Goal: Information Seeking & Learning: Learn about a topic

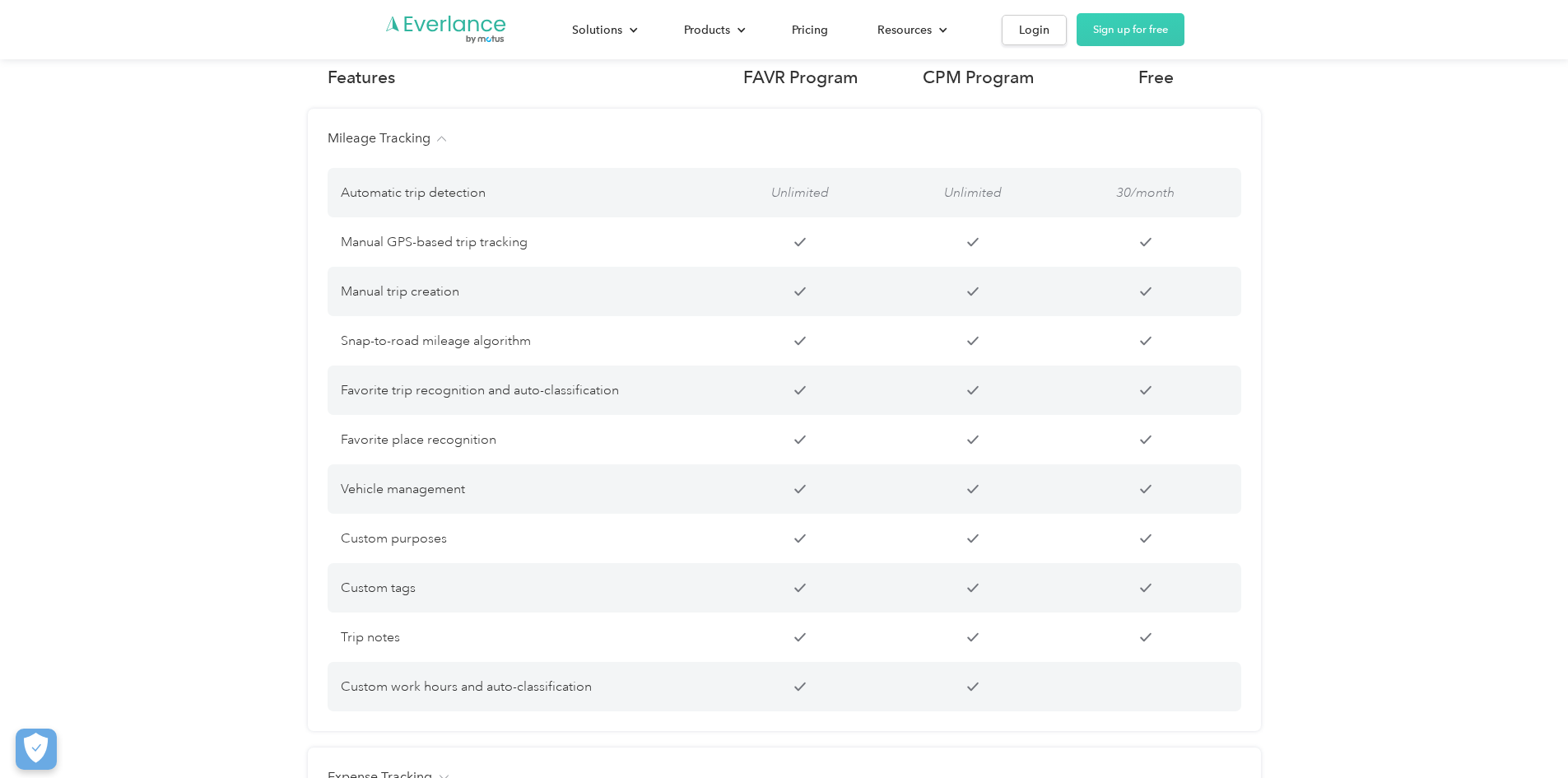
scroll to position [1429, 0]
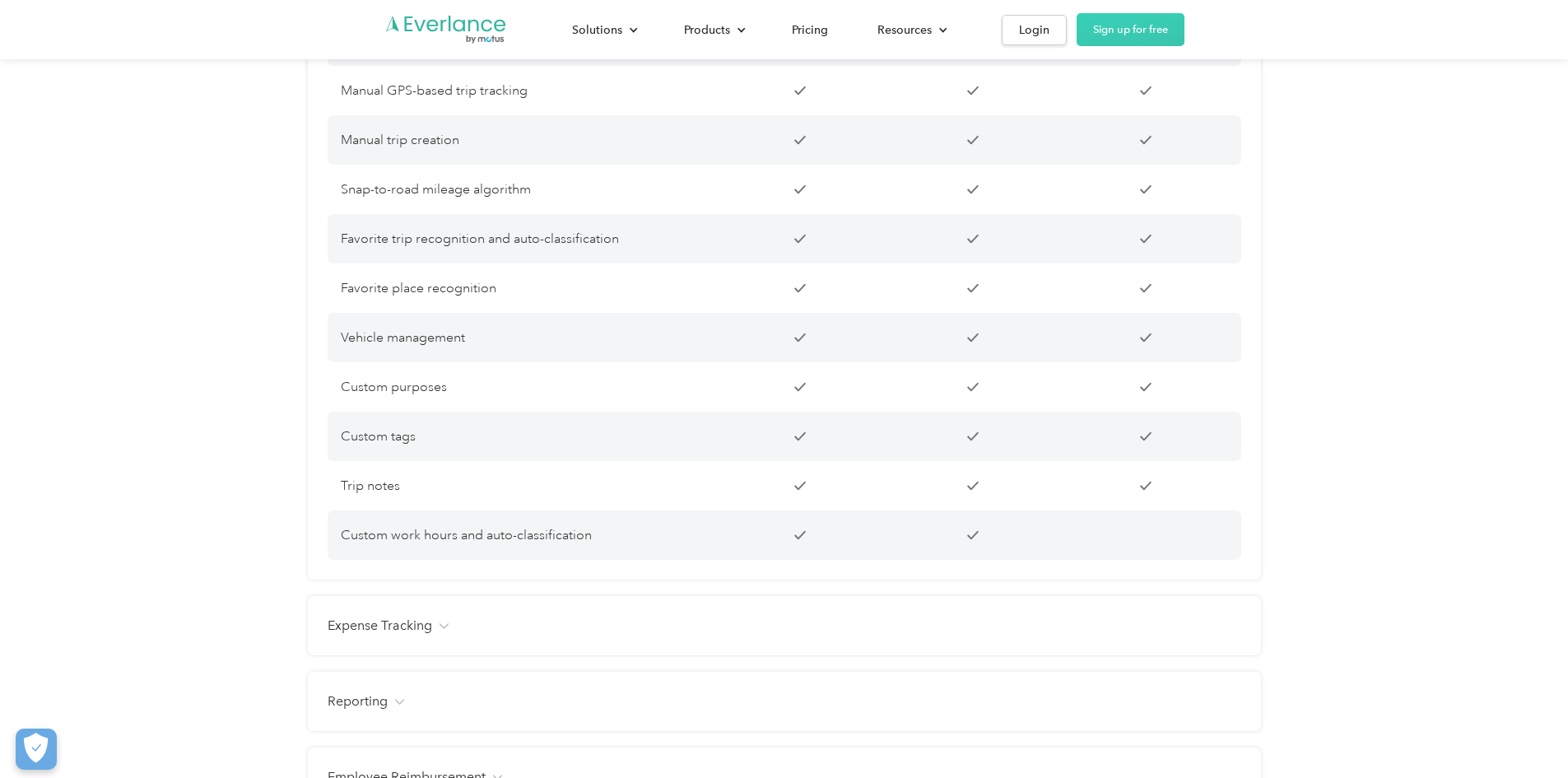
click at [435, 635] on div "Expense Tracking" at bounding box center [784, 625] width 913 height 20
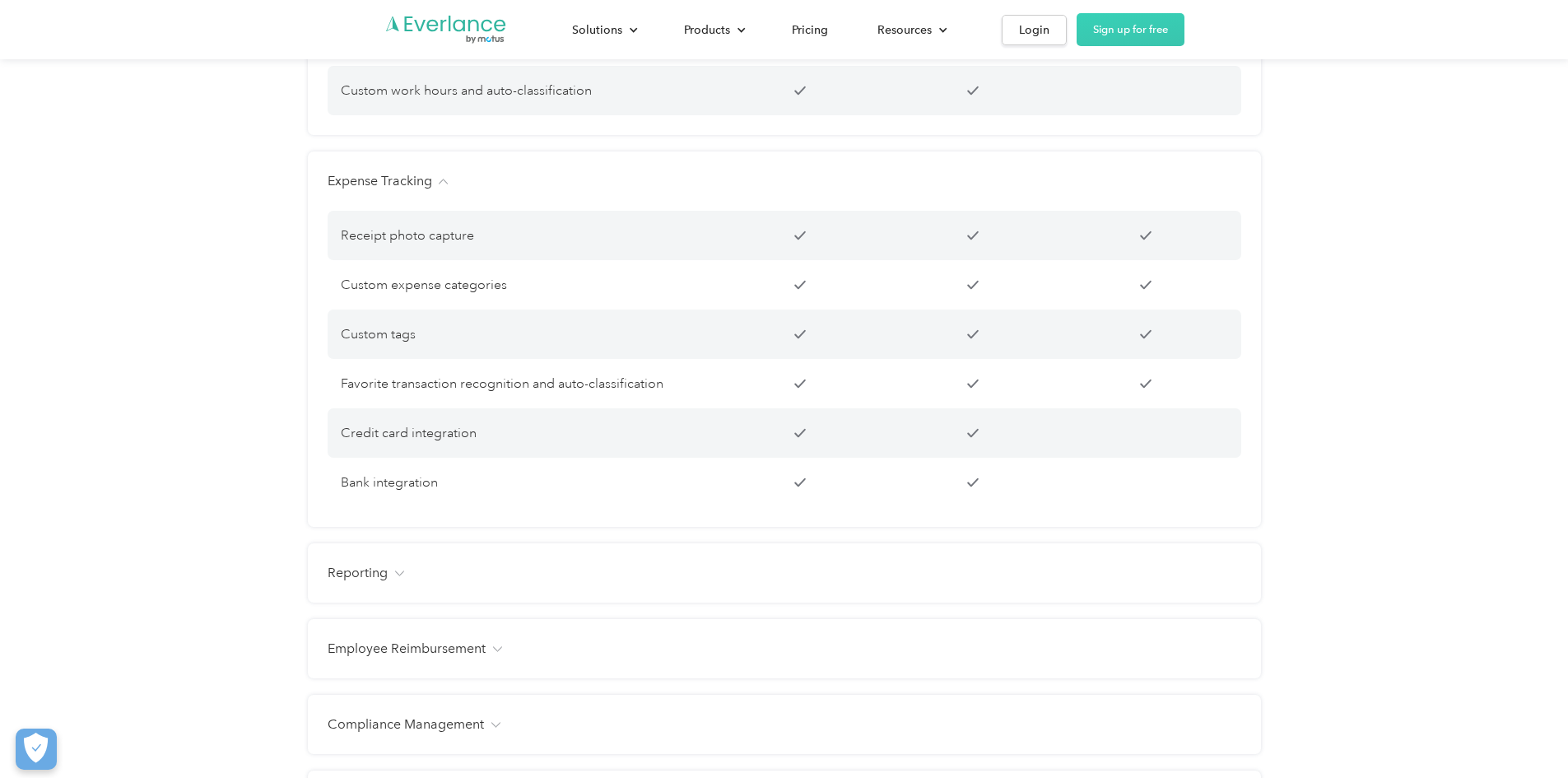
scroll to position [1923, 0]
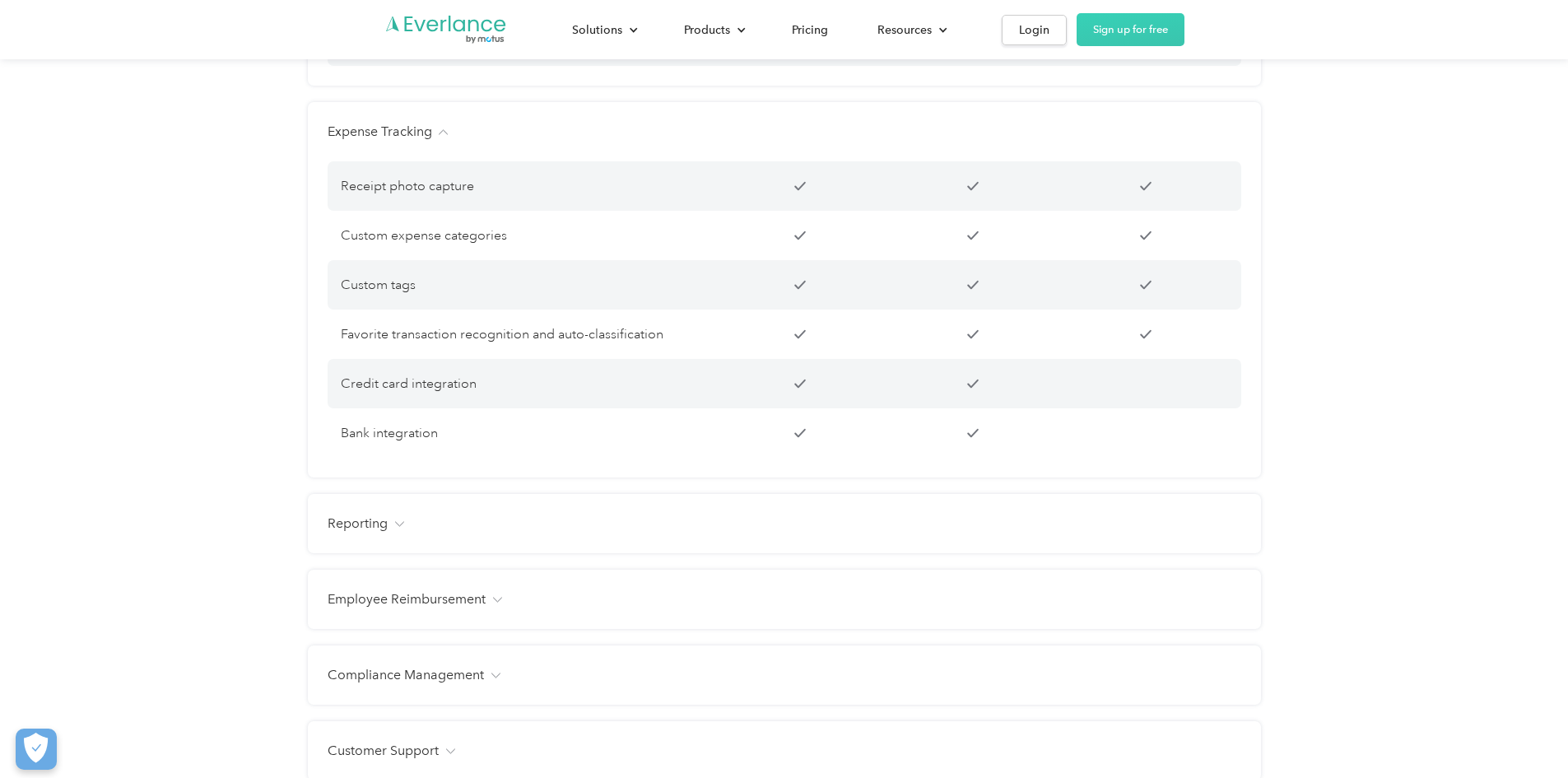
click at [401, 533] on div "Reporting" at bounding box center [784, 523] width 913 height 20
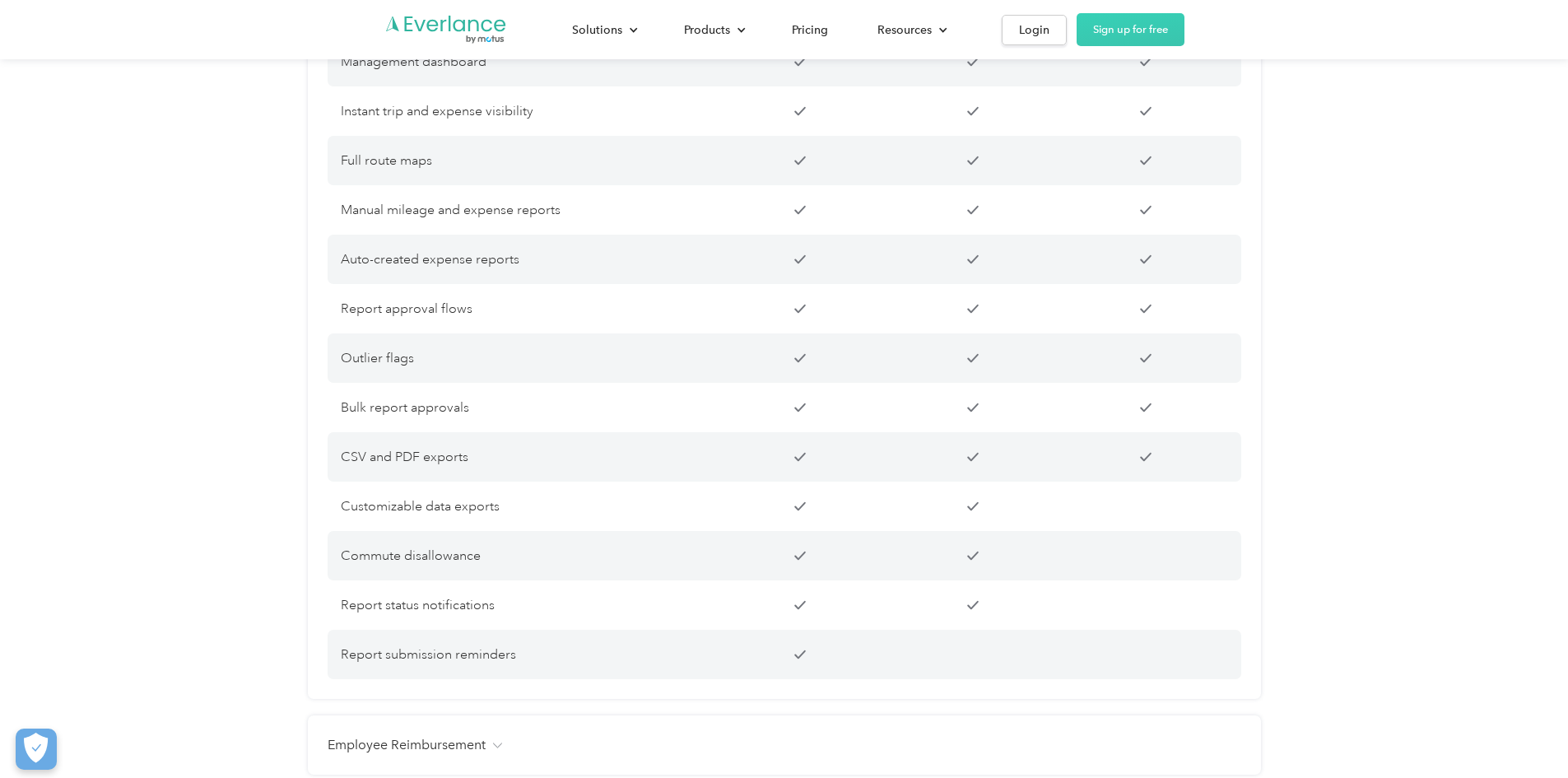
scroll to position [2580, 0]
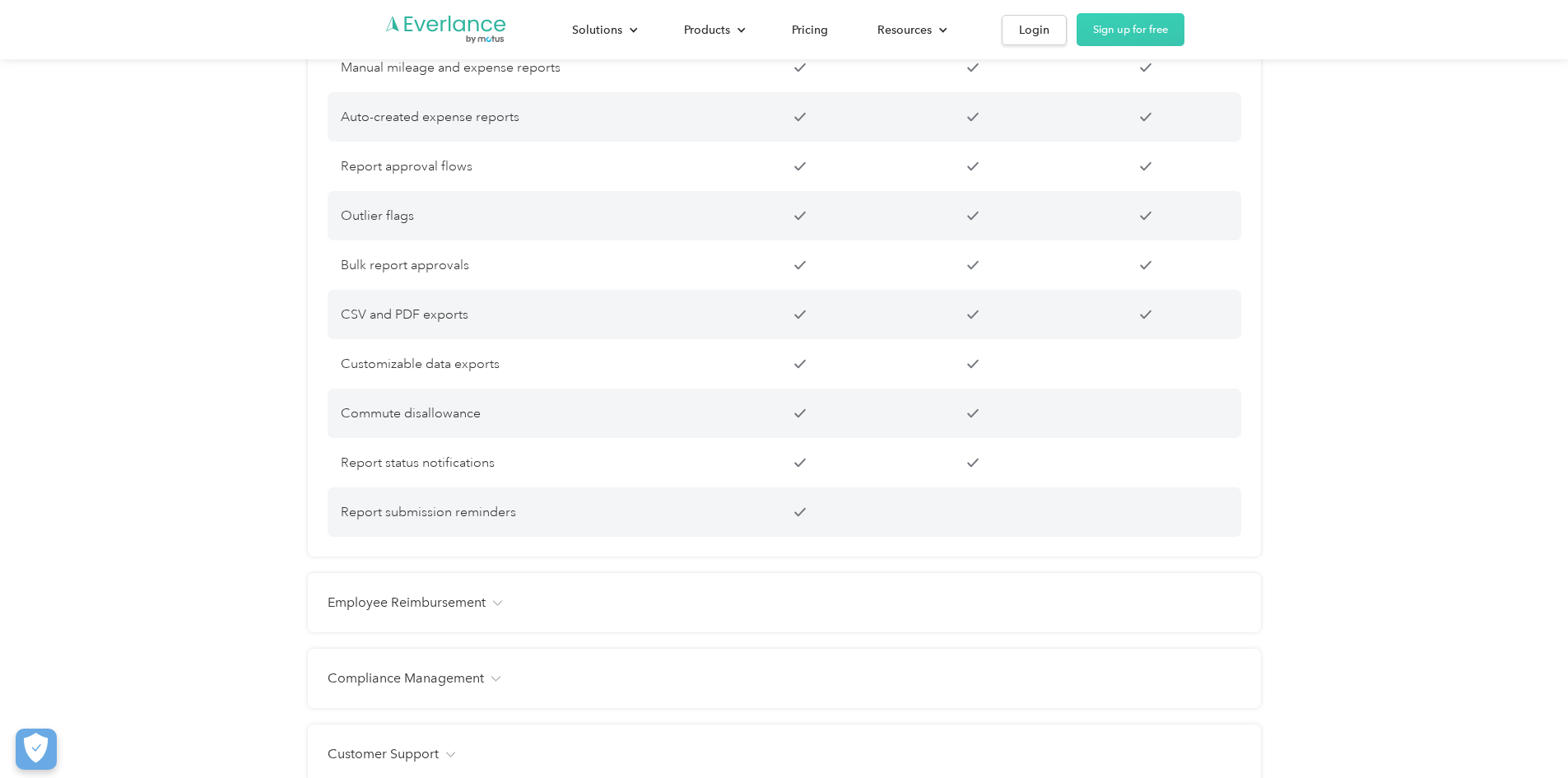
click at [410, 612] on h4 "Employee Reimbursement" at bounding box center [406, 603] width 158 height 20
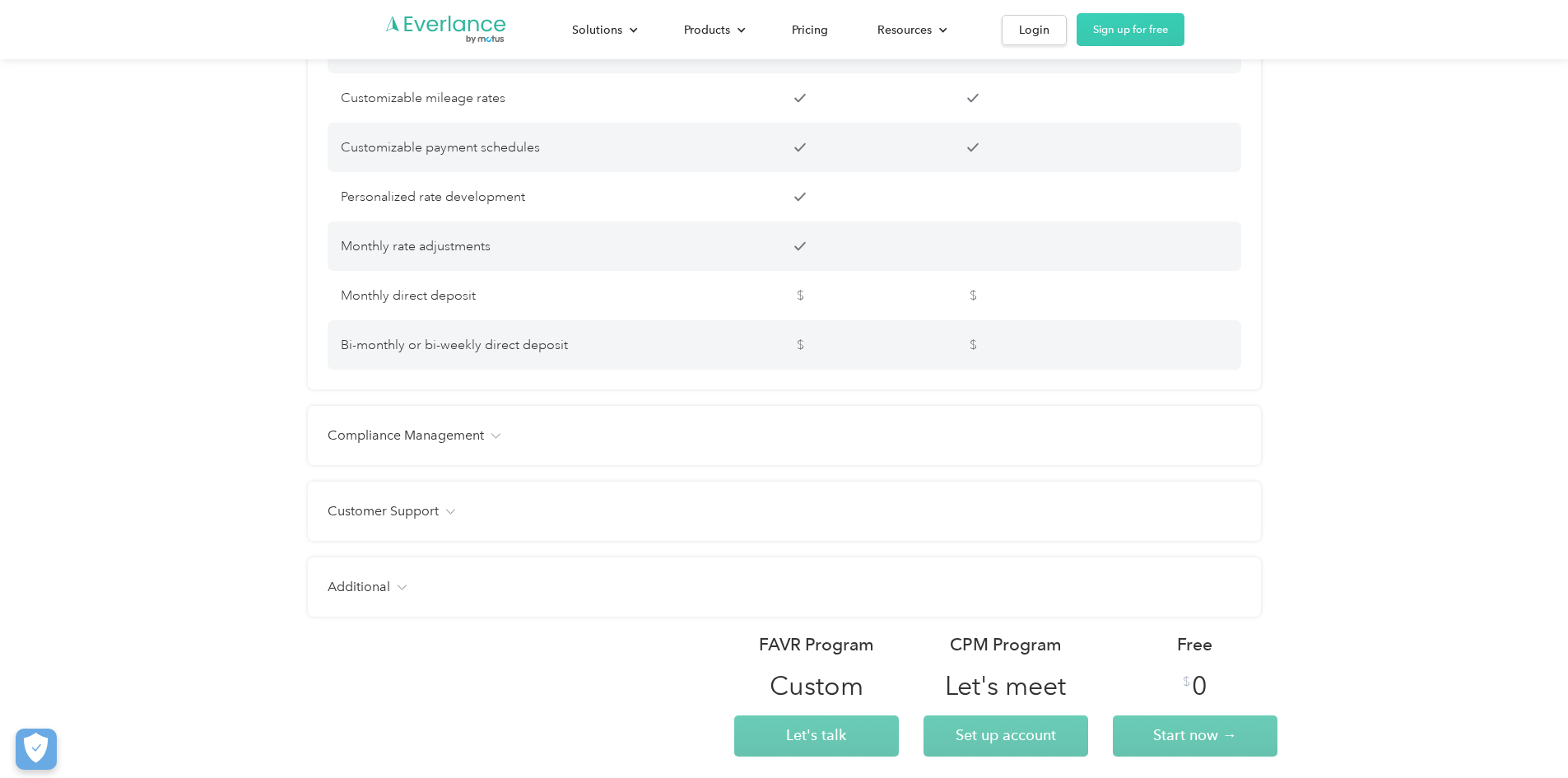
scroll to position [3188, 0]
click at [361, 446] on h4 "Compliance Management" at bounding box center [405, 436] width 156 height 20
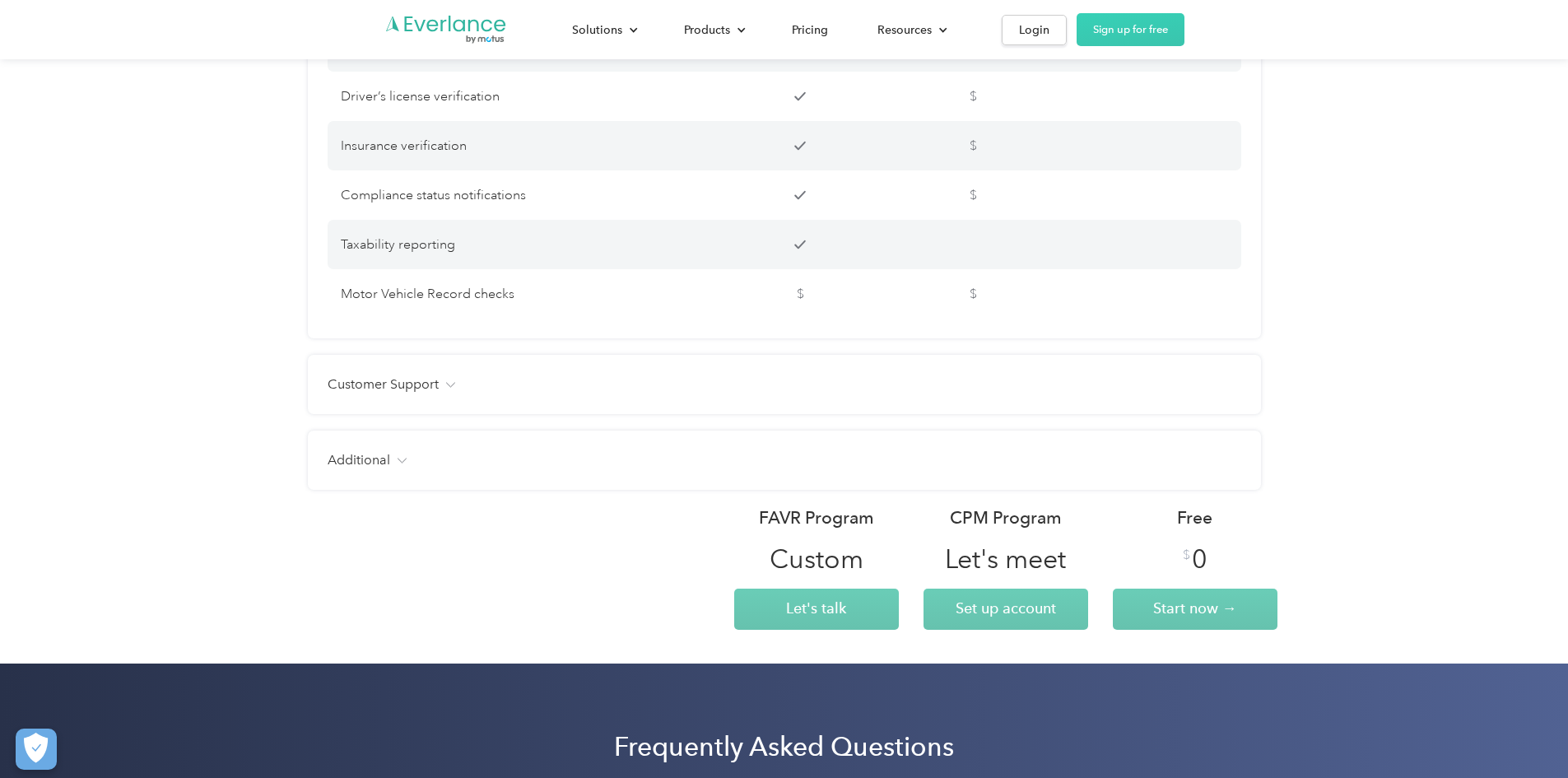
scroll to position [3634, 0]
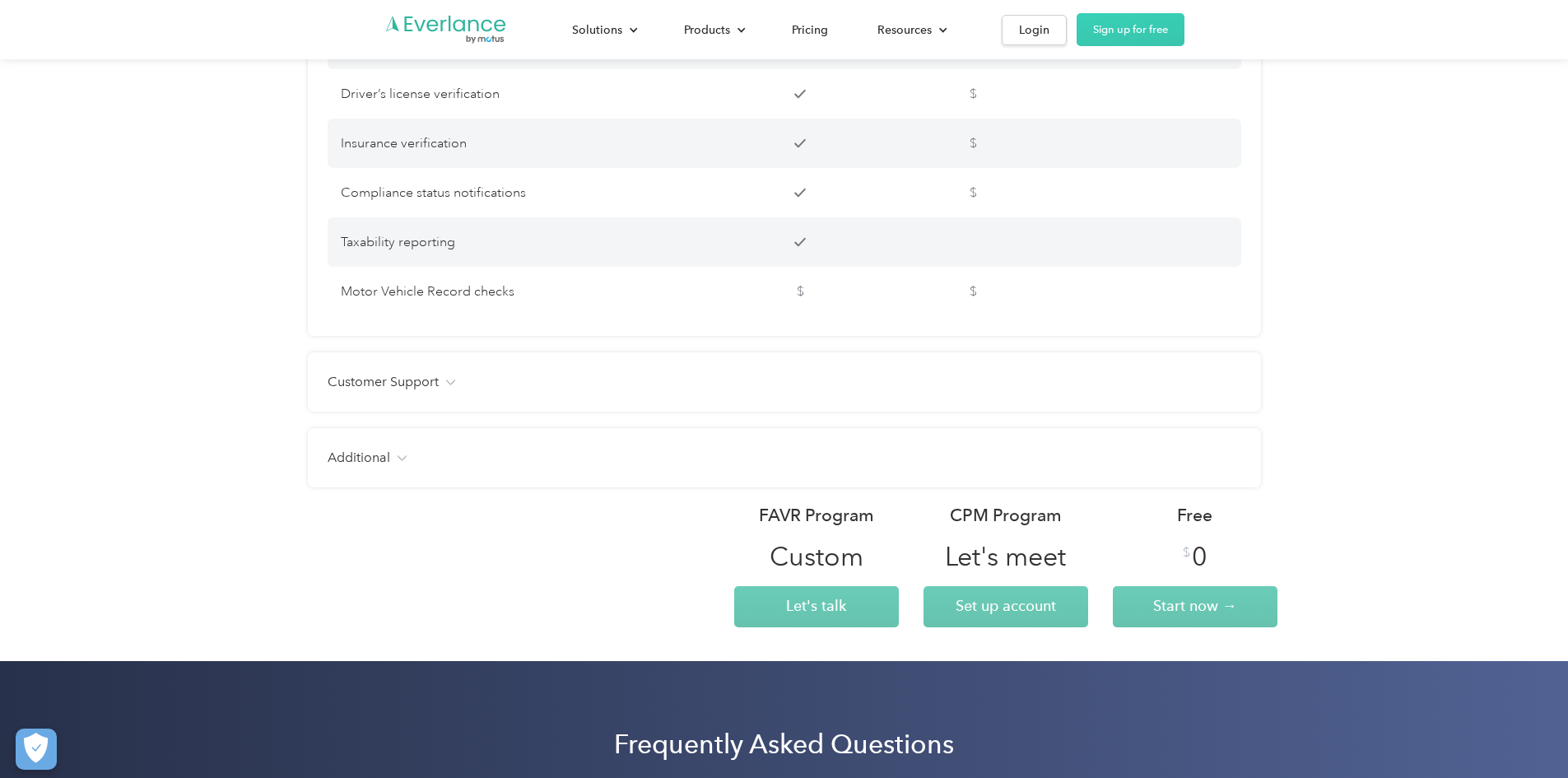
click at [333, 392] on h4 "Customer Support" at bounding box center [383, 382] width 111 height 20
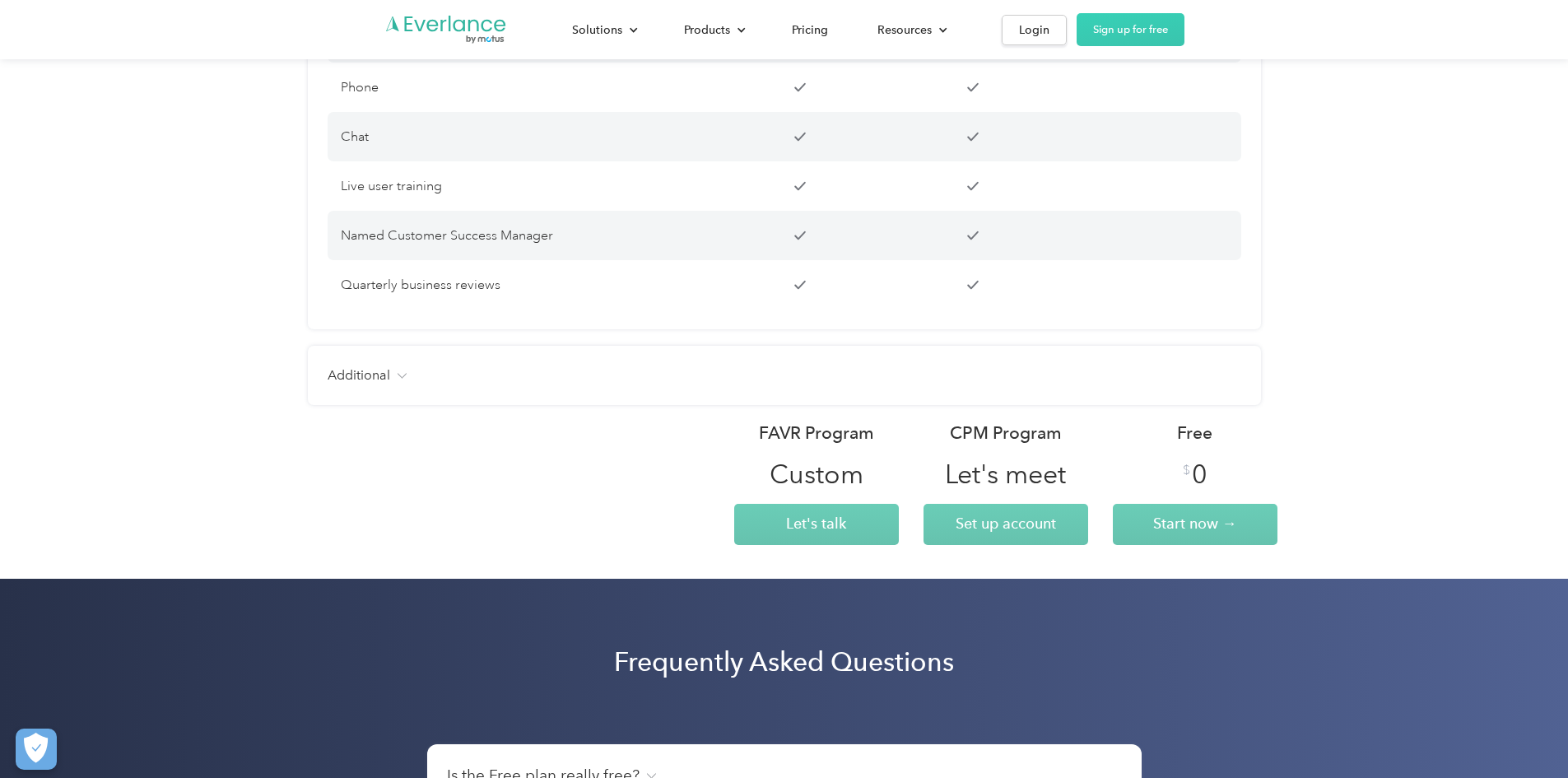
scroll to position [3964, 0]
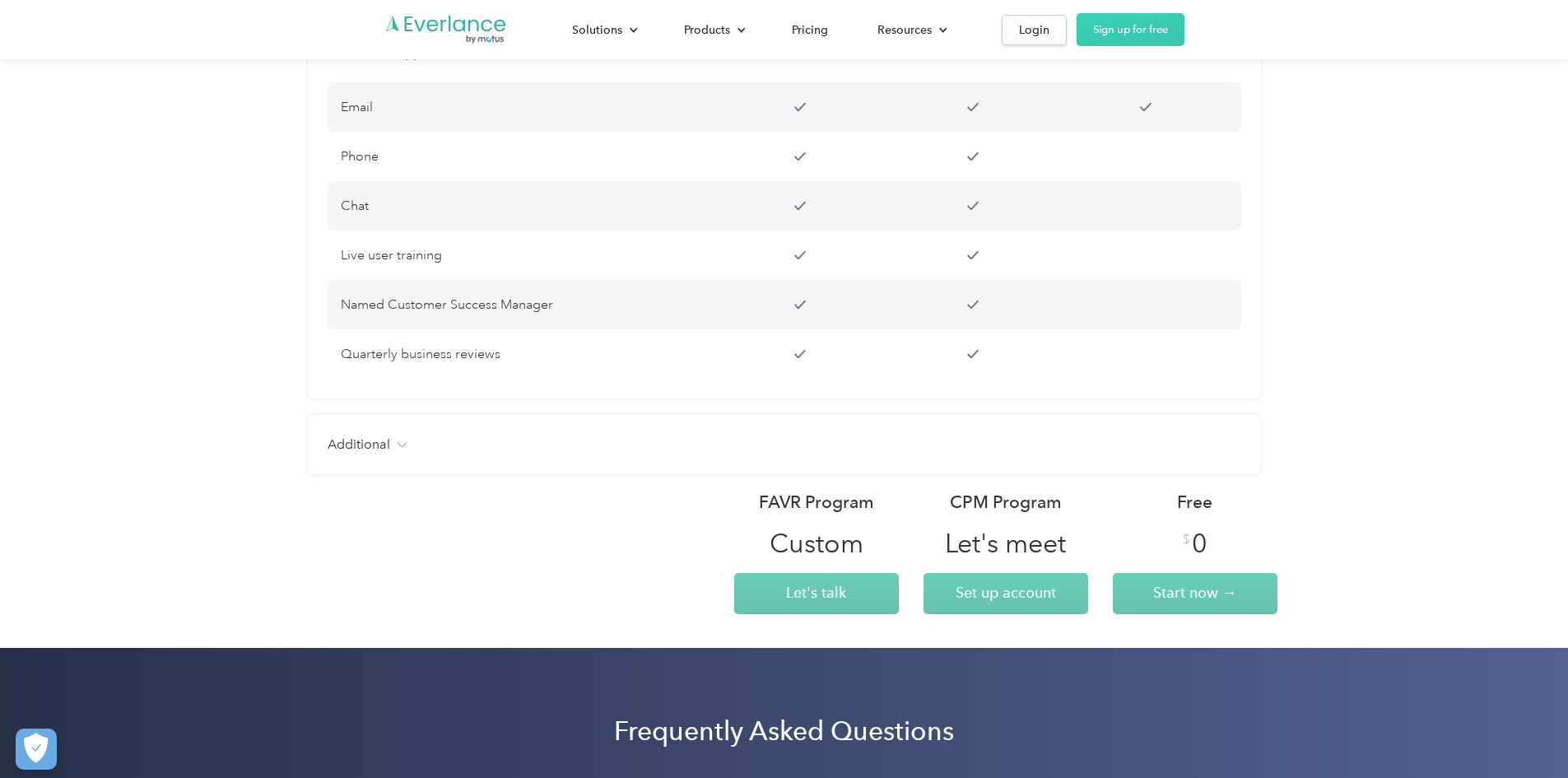
click at [325, 460] on div "Additional Users Unlimited Unlimited Up to 15 Free manager and admin-only licen…" at bounding box center [784, 445] width 954 height 60
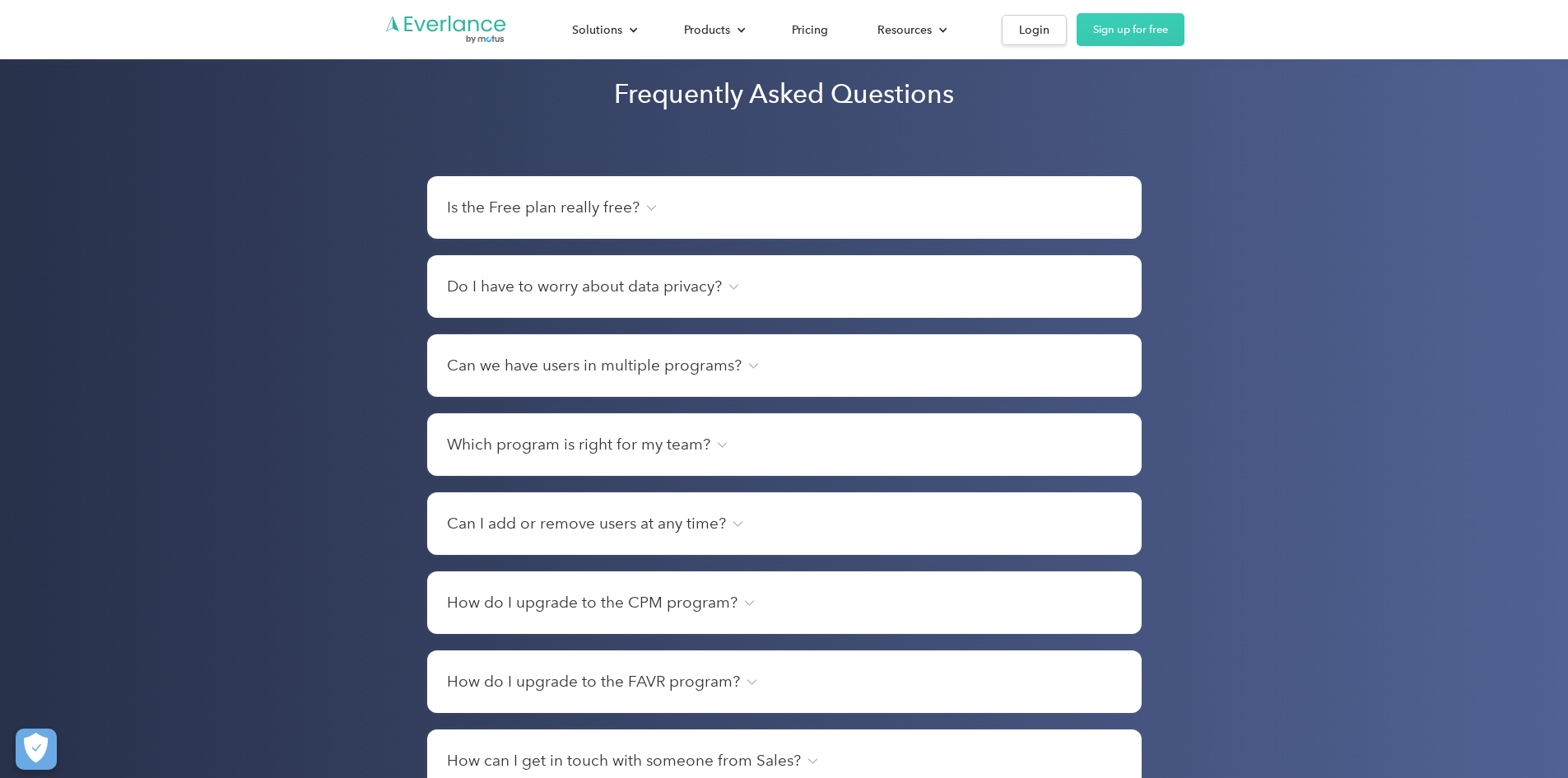
scroll to position [5288, 0]
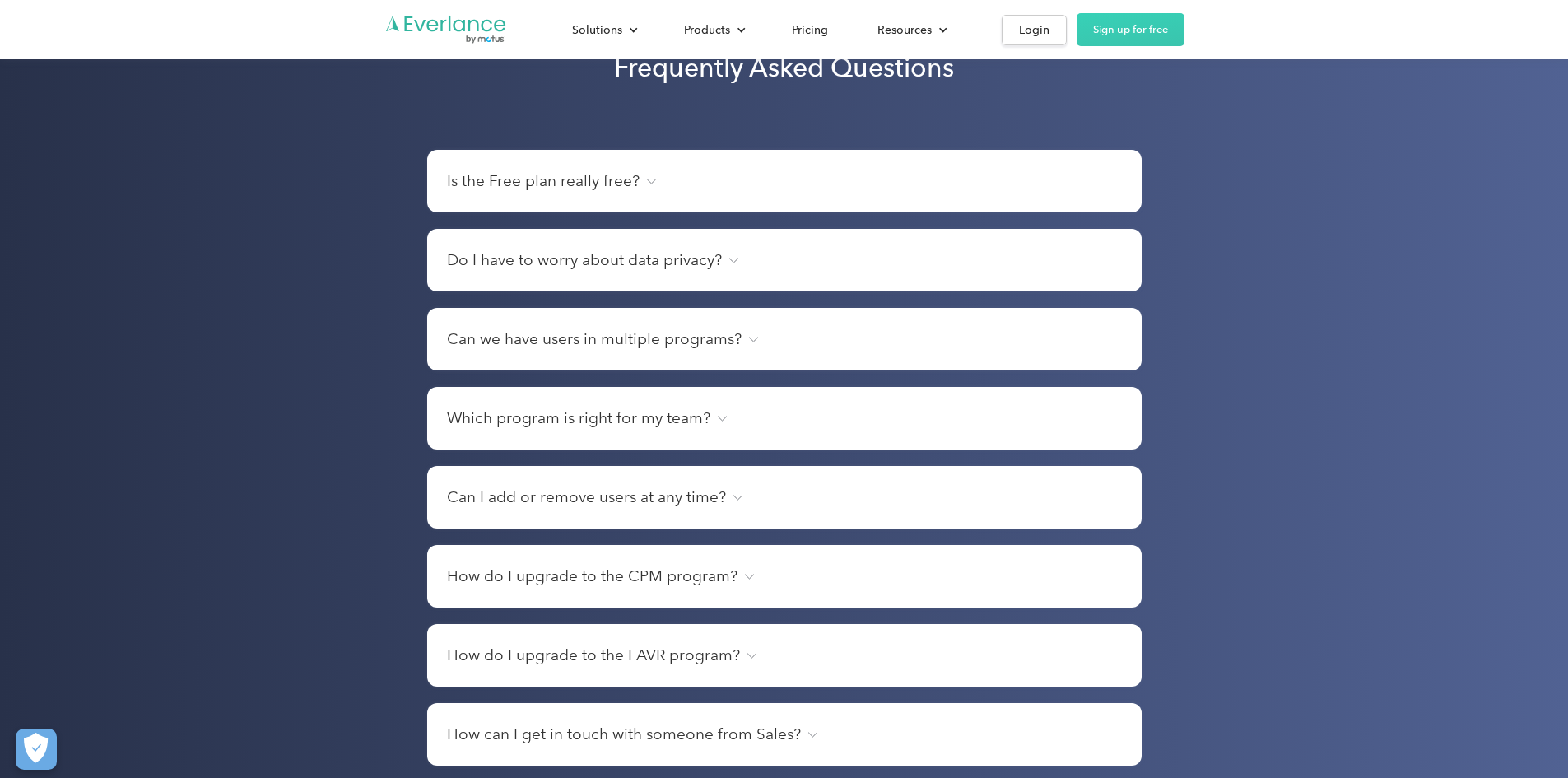
click at [597, 193] on h4 "Is the Free plan really free?" at bounding box center [543, 181] width 193 height 23
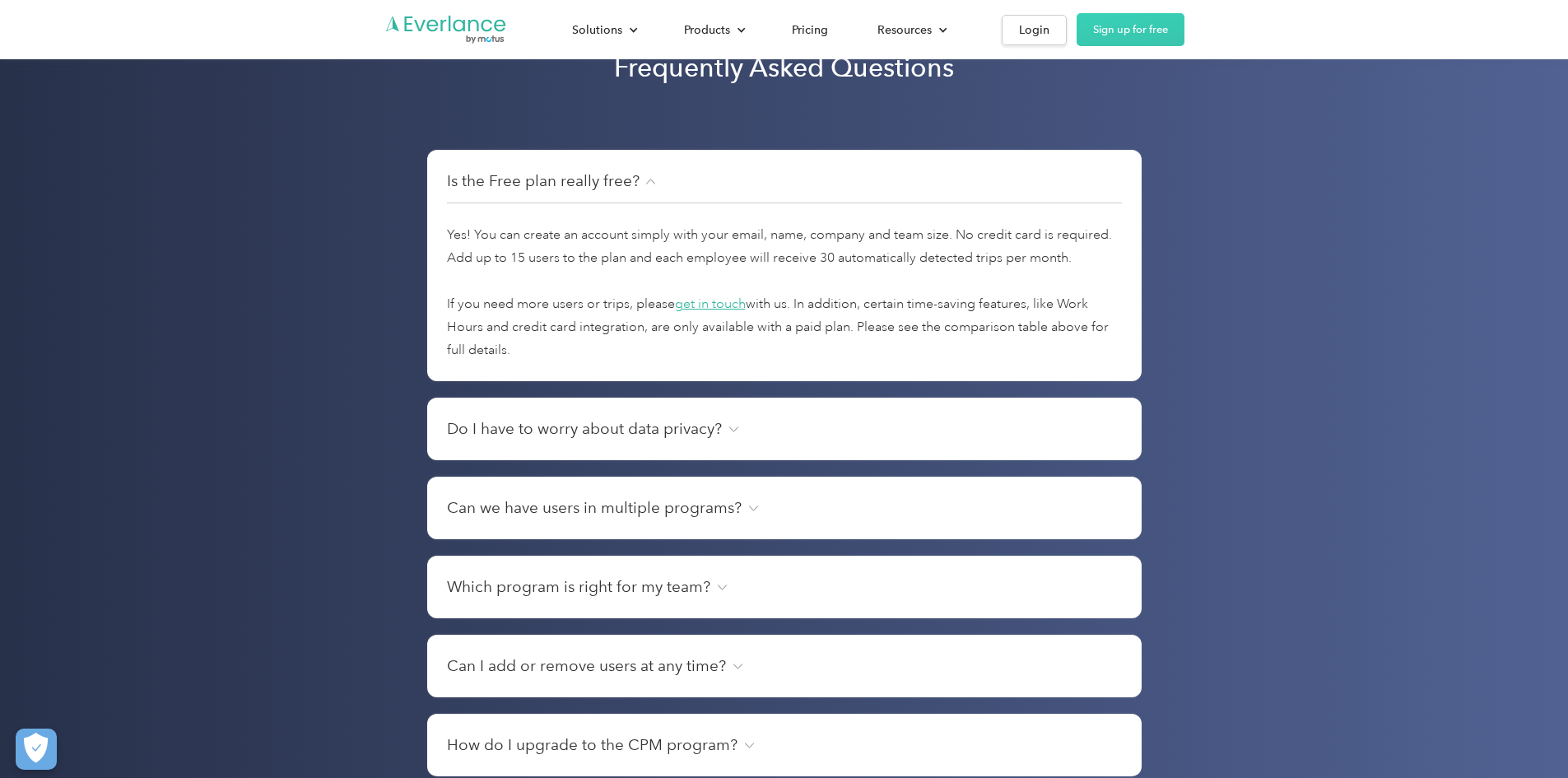
click at [500, 440] on h4 "Do I have to worry about data privacy?" at bounding box center [584, 429] width 275 height 23
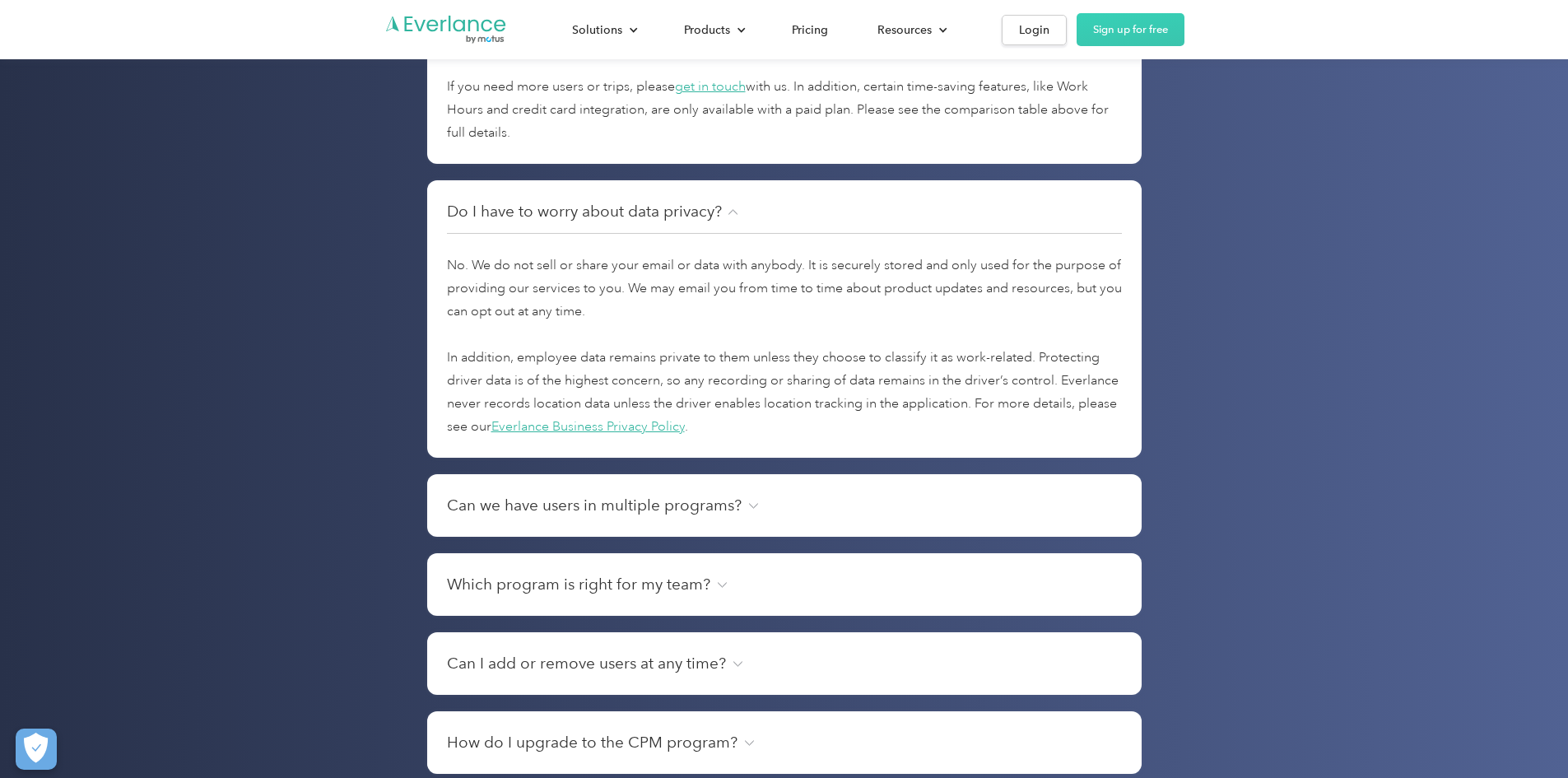
scroll to position [5535, 0]
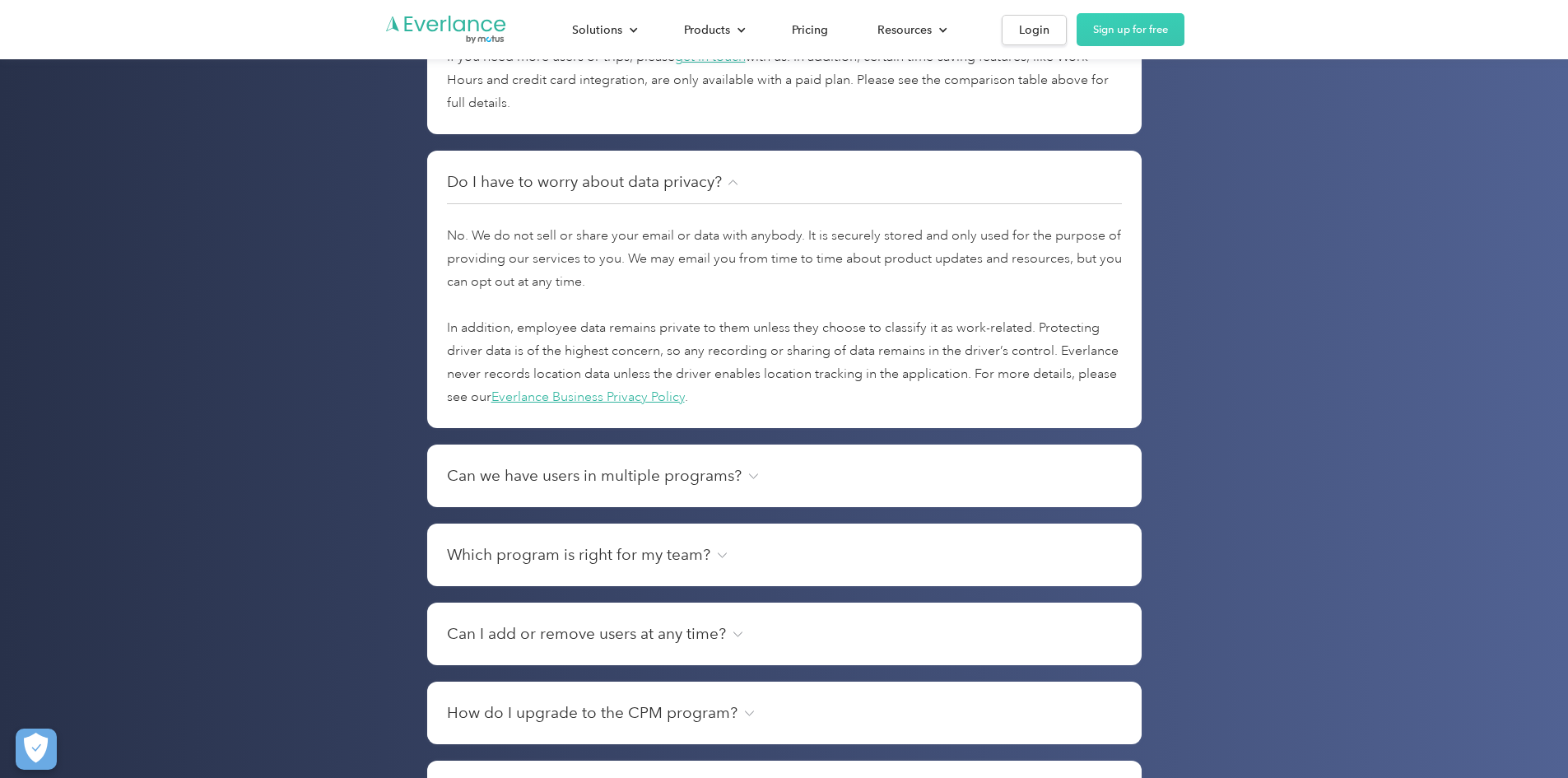
click at [553, 193] on h4 "Do I have to worry about data privacy?" at bounding box center [584, 182] width 275 height 23
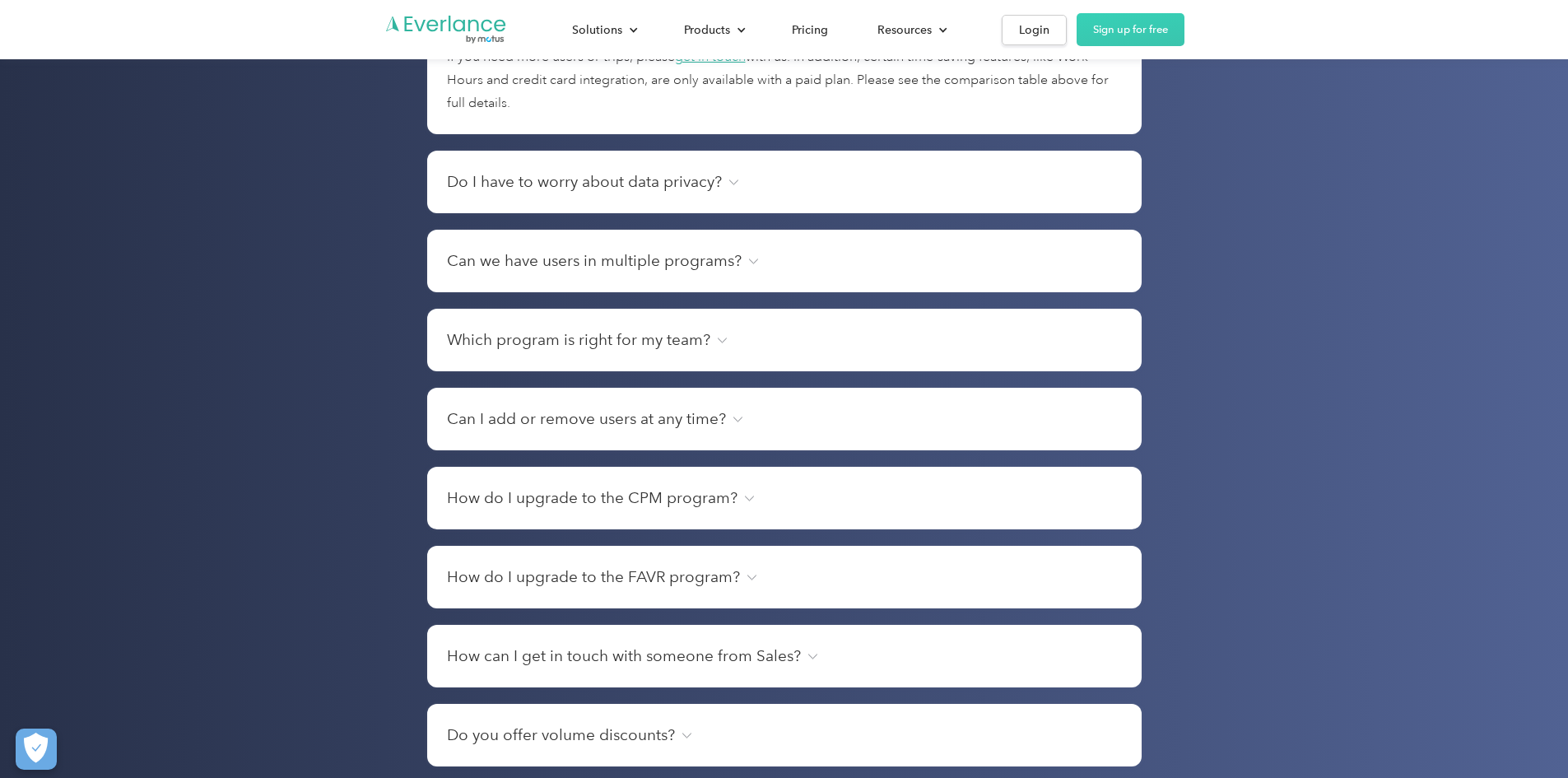
click at [532, 273] on h4 "Can we have users in multiple programs?" at bounding box center [594, 261] width 295 height 23
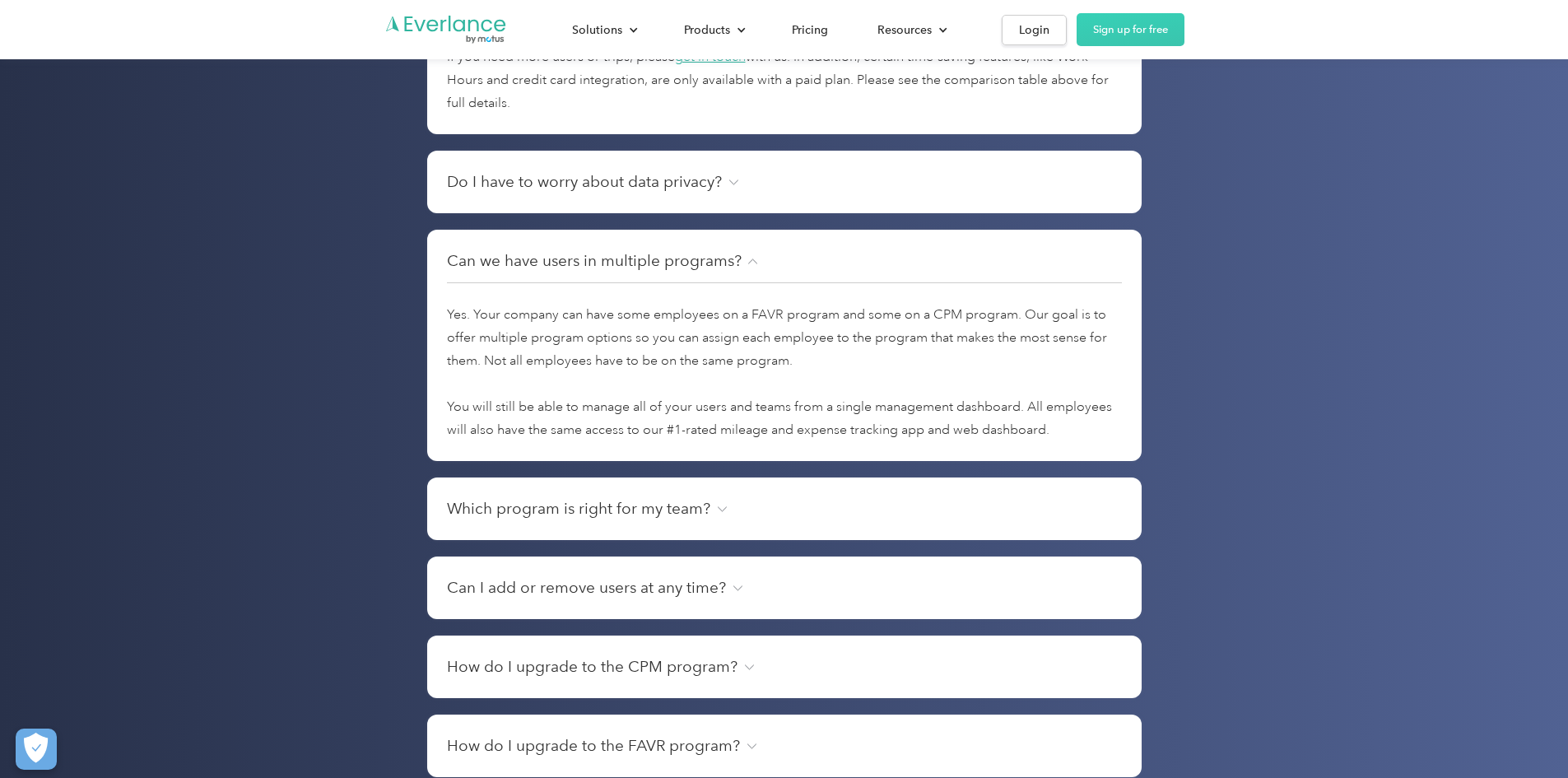
drag, startPoint x: 520, startPoint y: 282, endPoint x: 499, endPoint y: 288, distance: 21.8
drag, startPoint x: 499, startPoint y: 288, endPoint x: 362, endPoint y: 302, distance: 137.7
click at [362, 302] on div "Frequently Asked Questions Is the Free plan really free? Yes! You can create an…" at bounding box center [784, 361] width 1054 height 1247
click at [460, 273] on h4 "Can we have users in multiple programs?" at bounding box center [594, 261] width 295 height 23
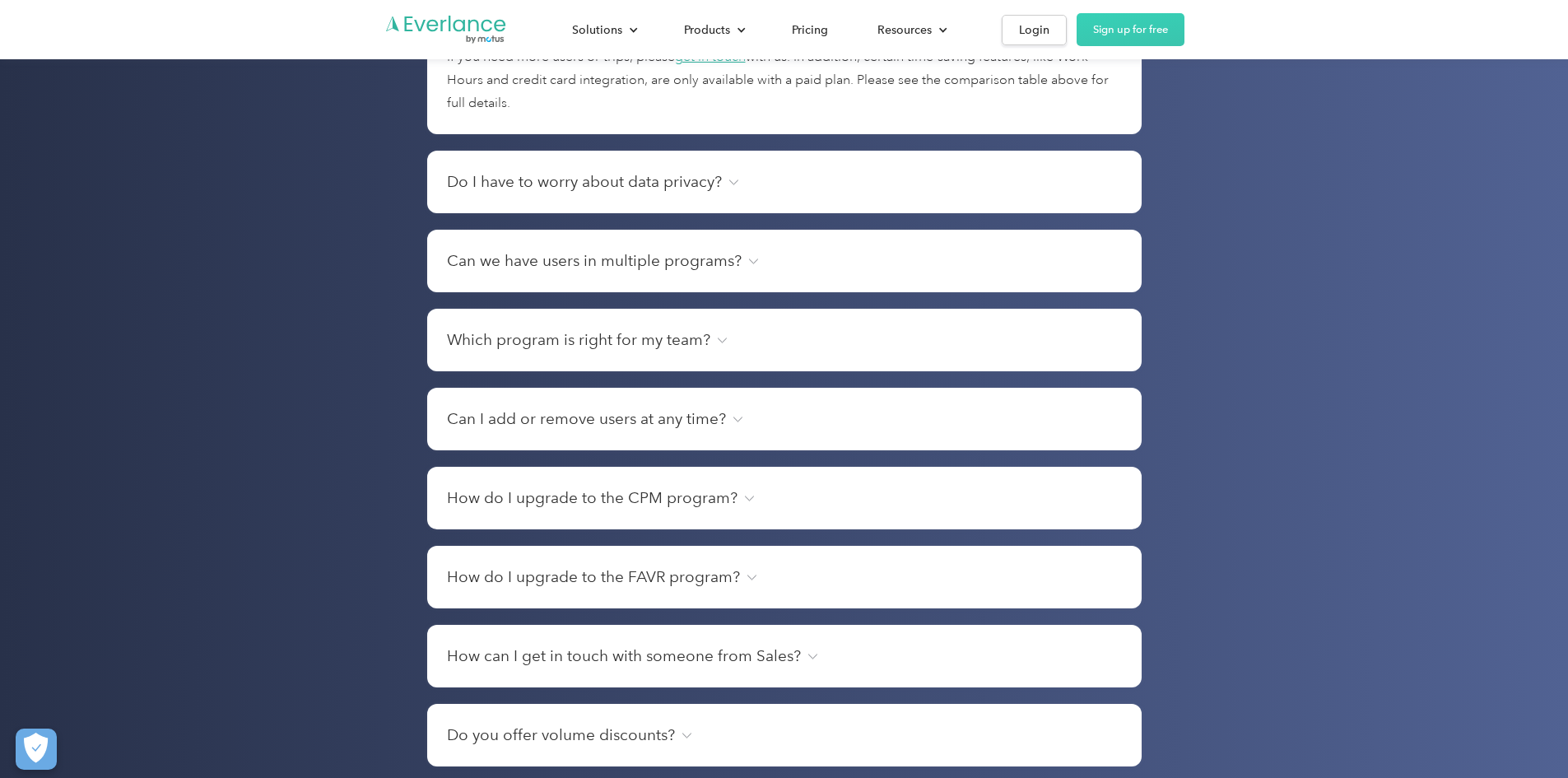
click at [462, 352] on h4 "Which program is right for my team?" at bounding box center [578, 339] width 263 height 23
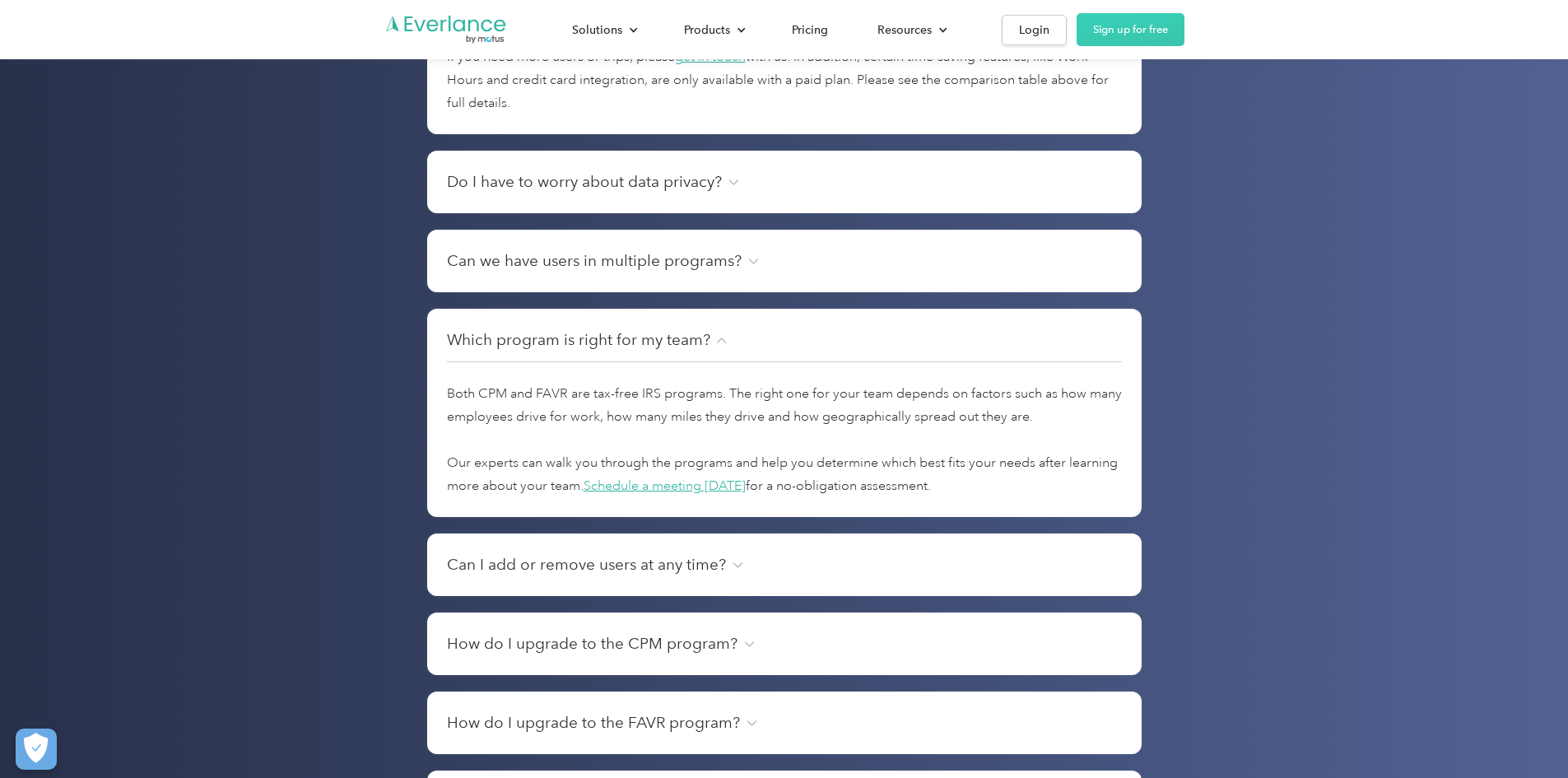
click at [486, 576] on h4 "Can I add or remove users at any time?" at bounding box center [586, 565] width 279 height 23
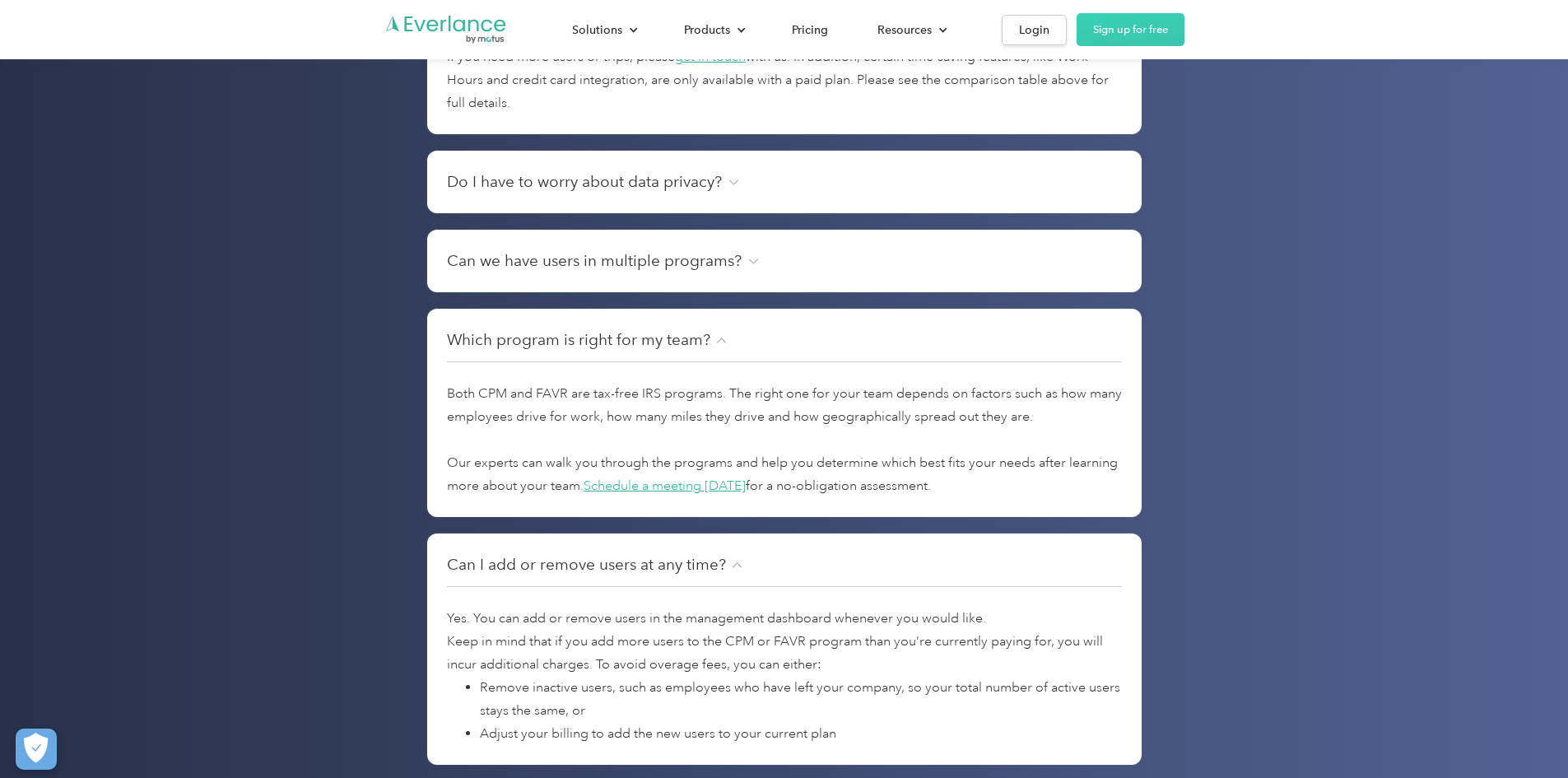
drag, startPoint x: 573, startPoint y: 149, endPoint x: 448, endPoint y: 195, distance: 133.2
click at [563, 181] on div "Is the Free plan really free? Yes! You can create an account simply with your e…" at bounding box center [784, 499] width 714 height 1194
click at [610, 193] on h4 "Do I have to worry about data privacy?" at bounding box center [584, 182] width 275 height 23
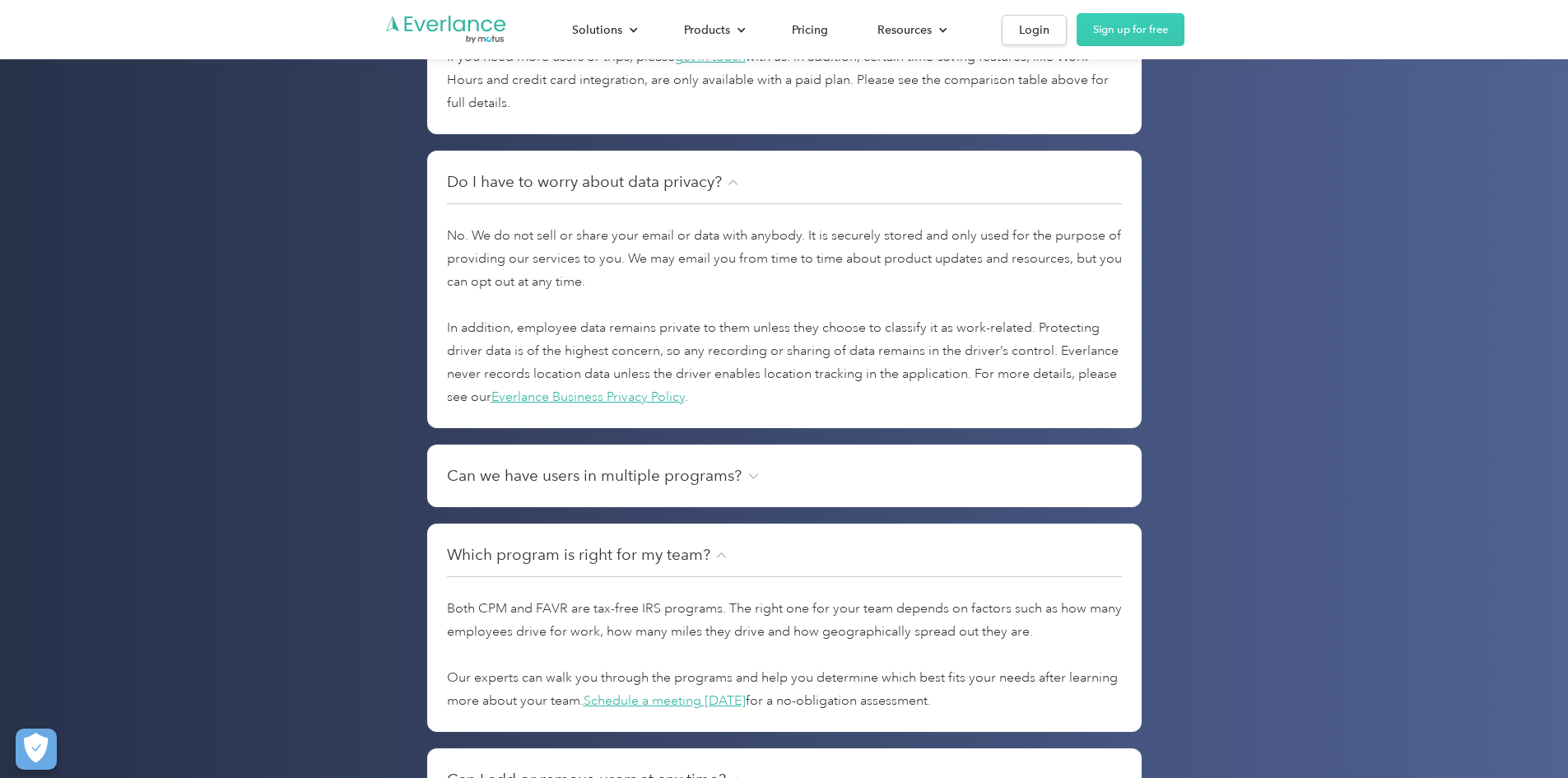
click at [498, 193] on h4 "Do I have to worry about data privacy?" at bounding box center [584, 182] width 275 height 23
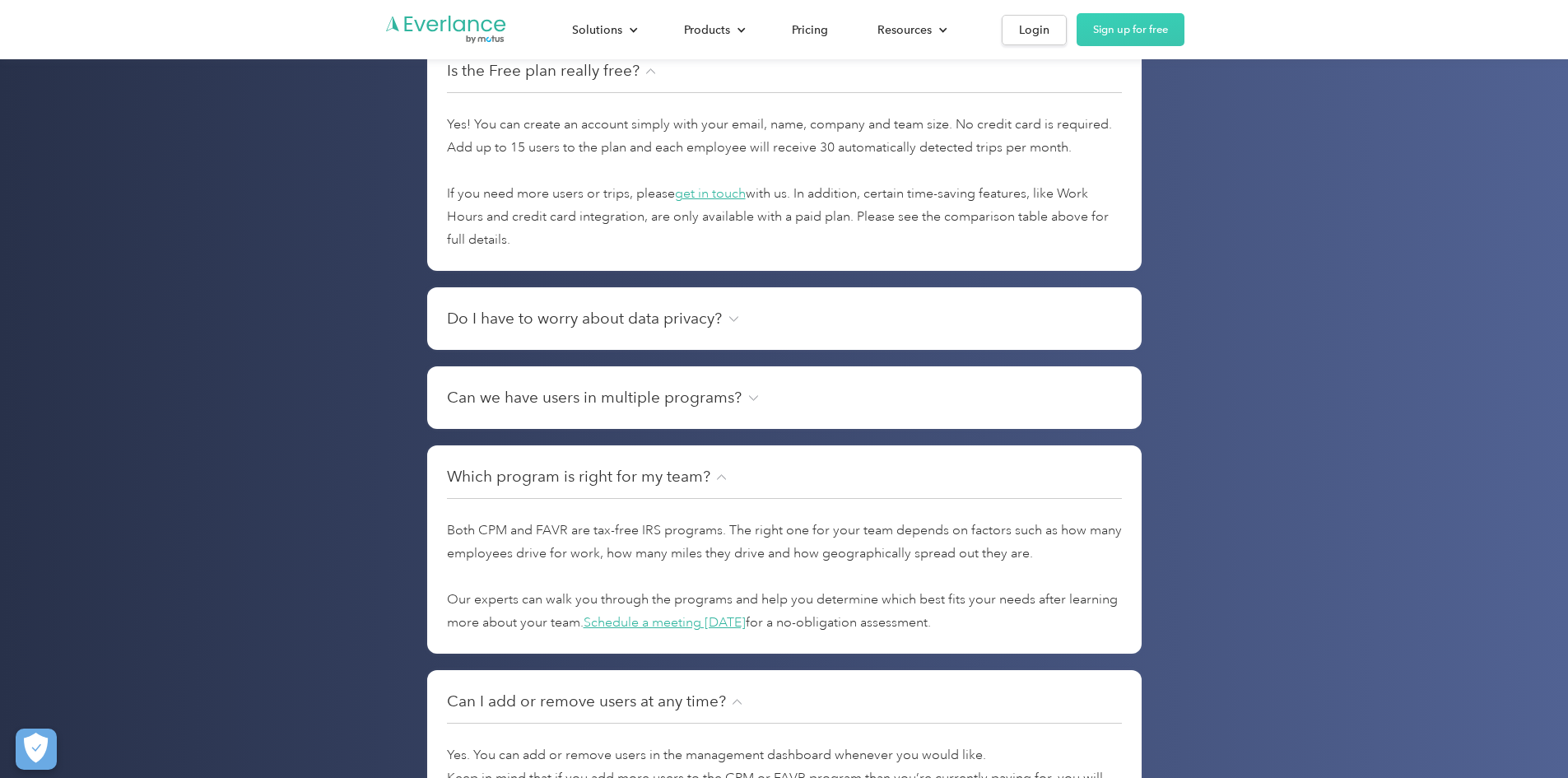
scroll to position [5371, 0]
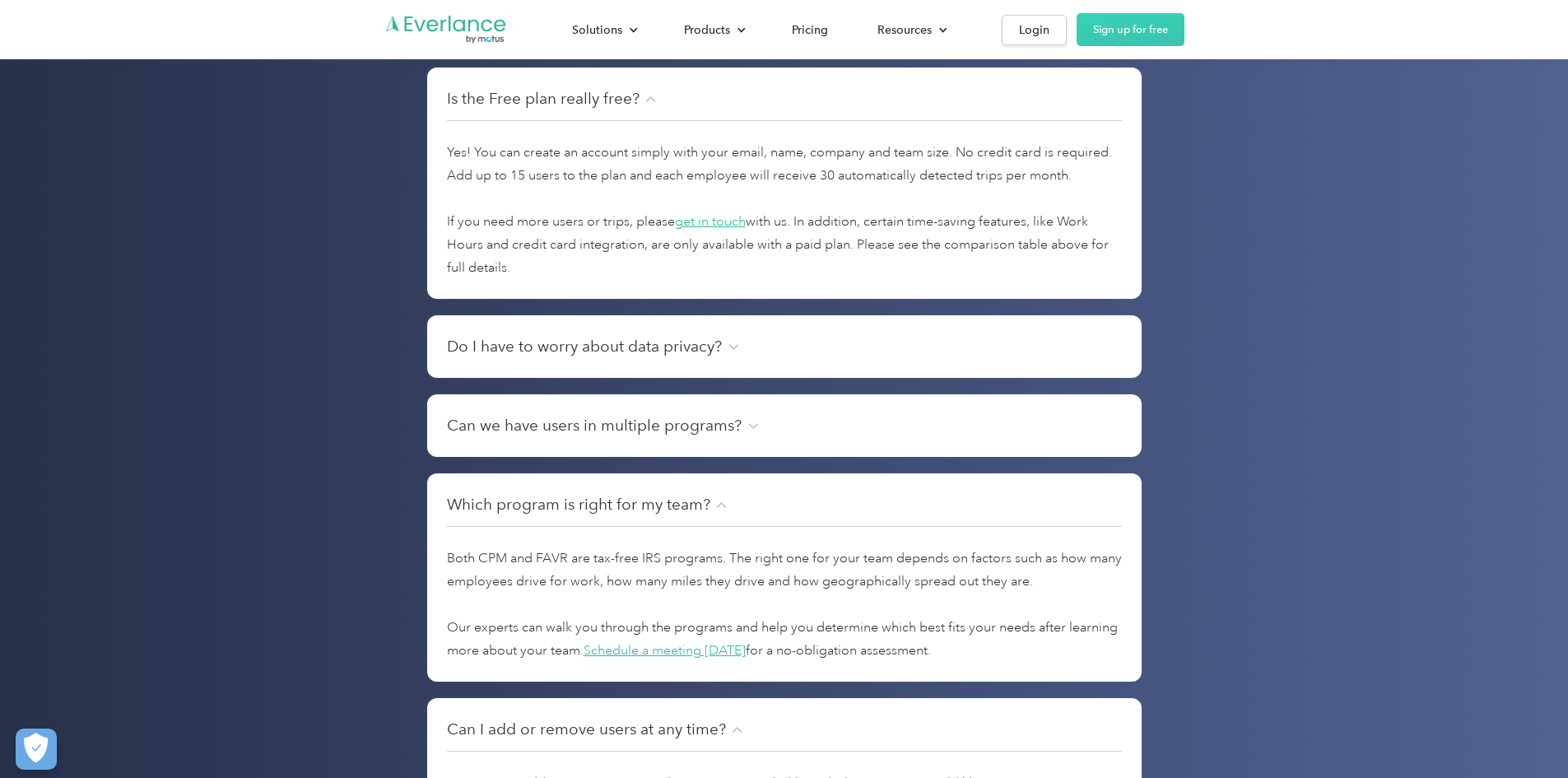
click at [533, 111] on h4 "Is the Free plan really free?" at bounding box center [543, 98] width 193 height 23
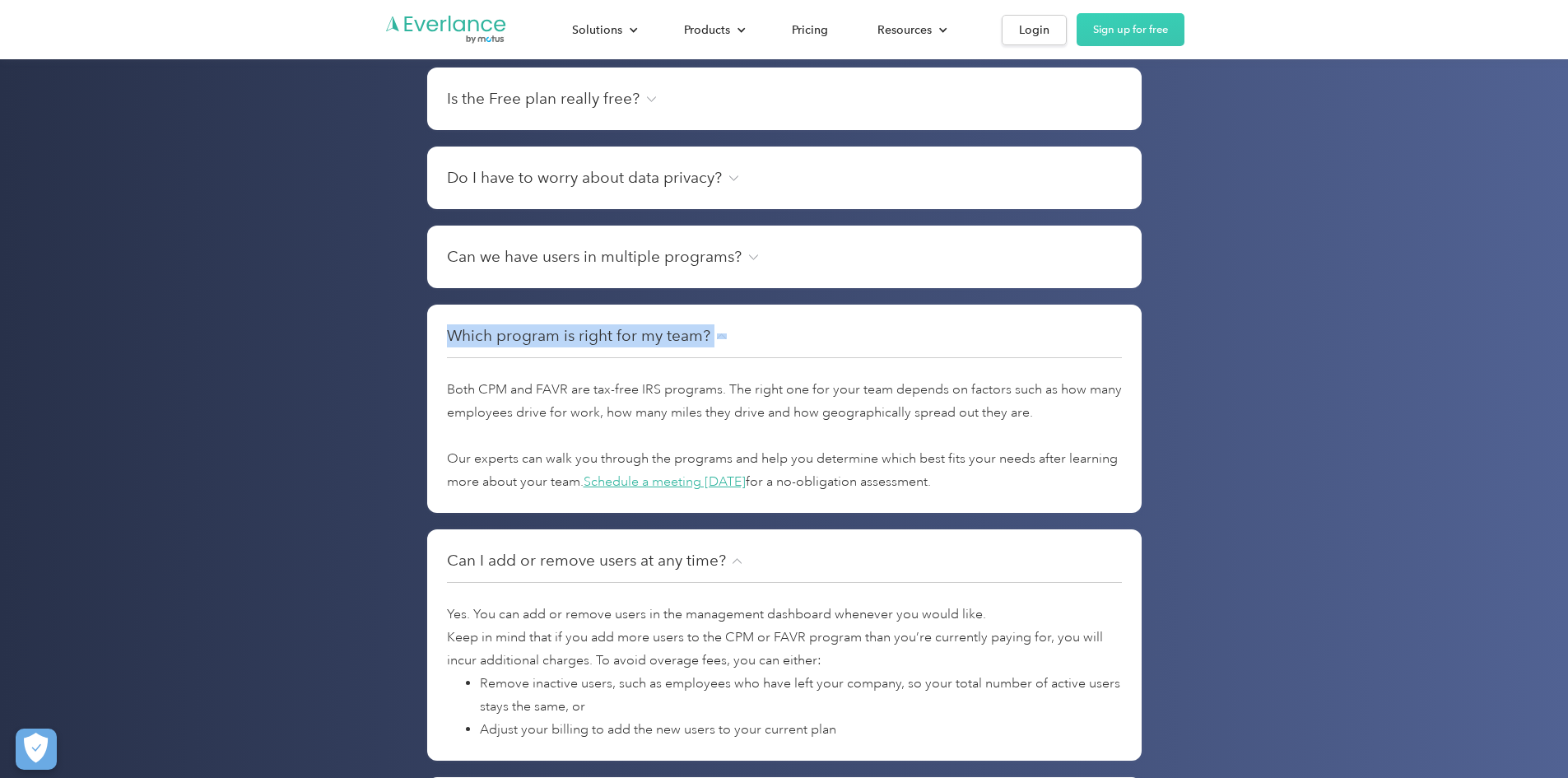
drag, startPoint x: 357, startPoint y: 383, endPoint x: 365, endPoint y: 360, distance: 24.4
click at [365, 360] on div "Frequently Asked Questions Is the Free plan really free? Yes! You can create an…" at bounding box center [784, 514] width 1054 height 1224
click at [365, 358] on div "Frequently Asked Questions Is the Free plan really free? Yes! You can create an…" at bounding box center [784, 514] width 1054 height 1224
click at [446, 388] on div "Which program is right for my team? Both CPM and FAVR are tax-free IRS programs…" at bounding box center [784, 408] width 714 height 208
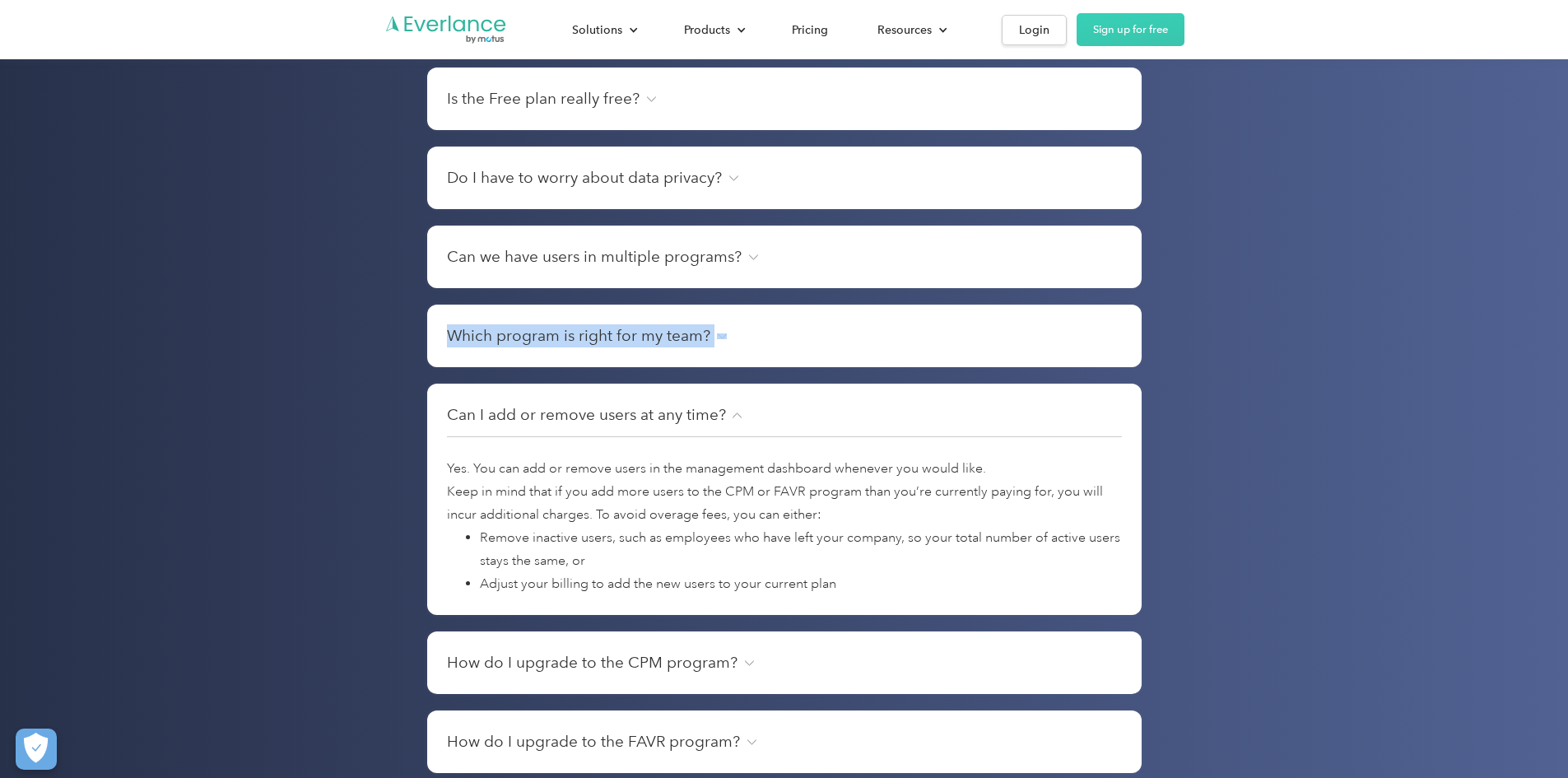
click at [521, 347] on h4 "Which program is right for my team?" at bounding box center [578, 336] width 263 height 23
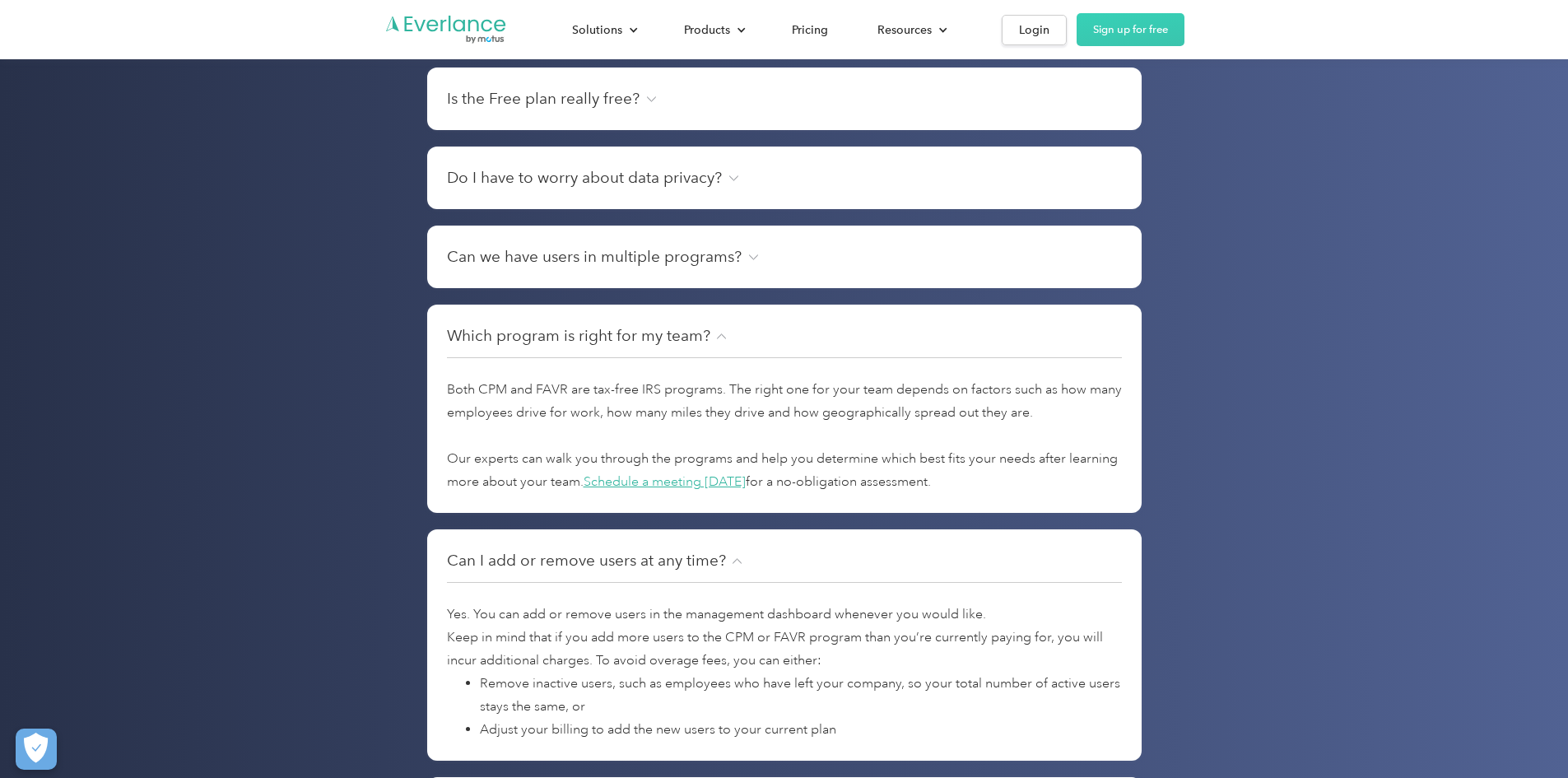
scroll to position [5699, 0]
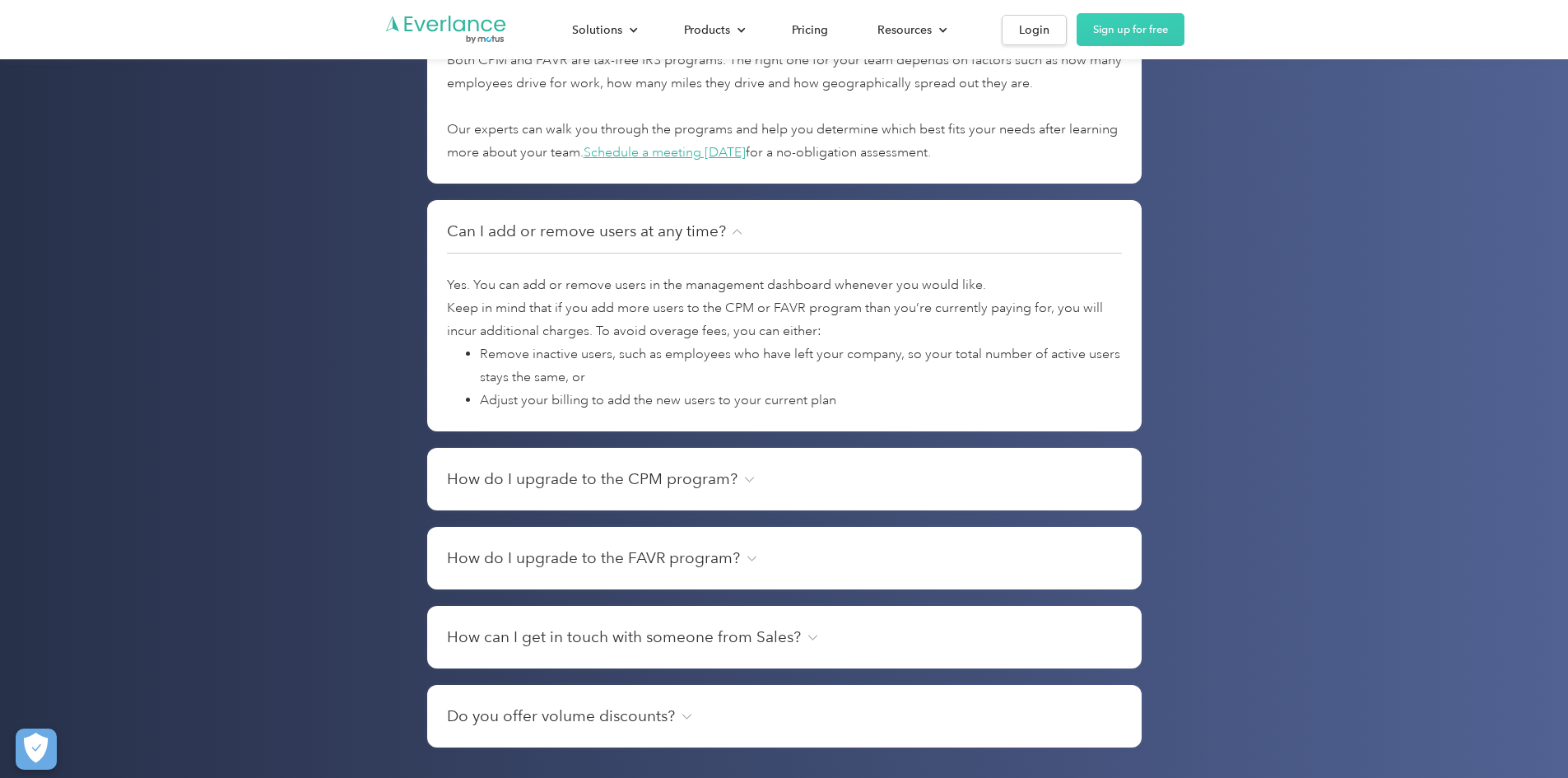
click at [603, 243] on h4 "Can I add or remove users at any time?" at bounding box center [586, 232] width 279 height 23
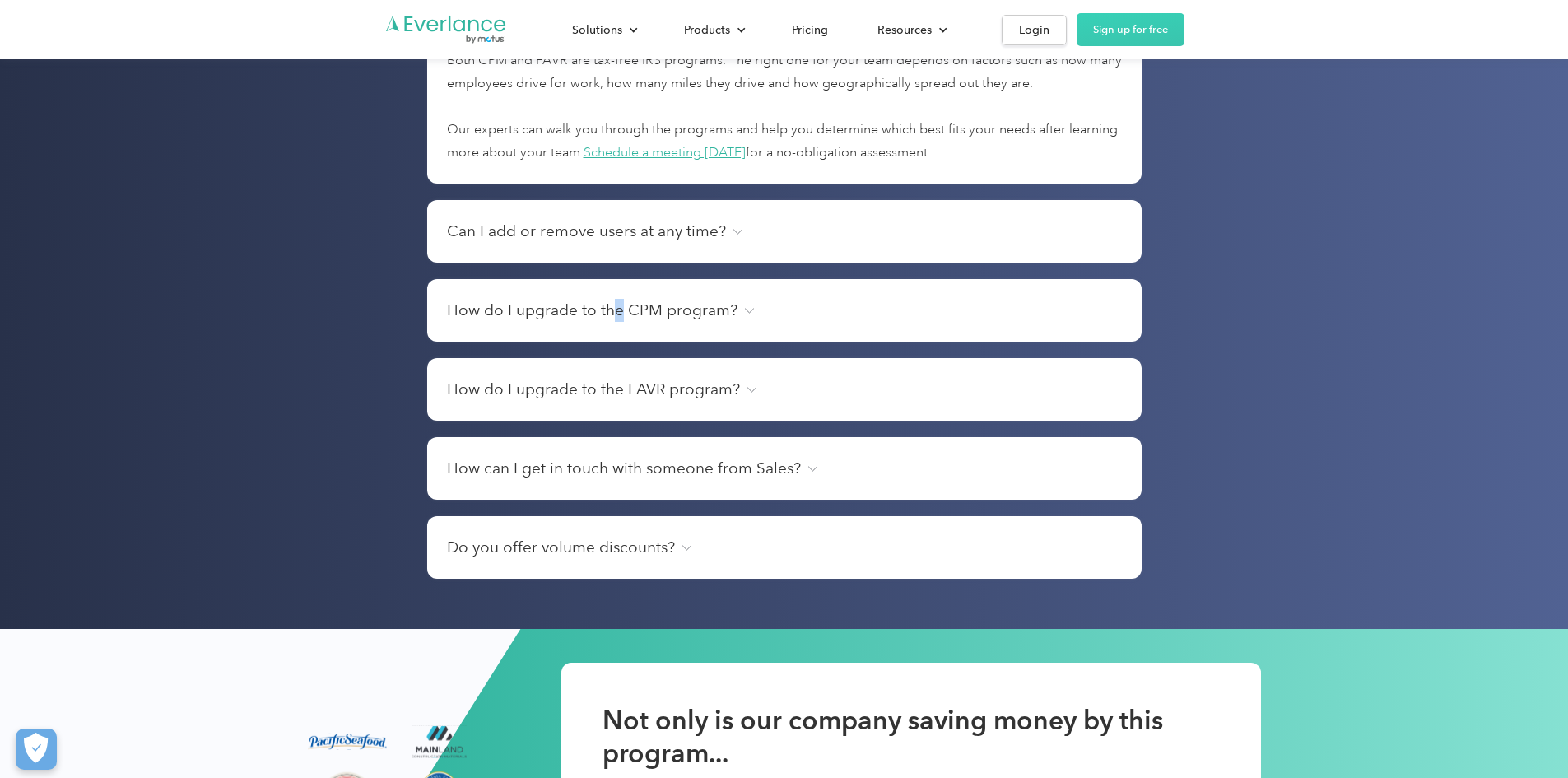
click at [618, 322] on h4 "How do I upgrade to the CPM program?" at bounding box center [591, 310] width 290 height 23
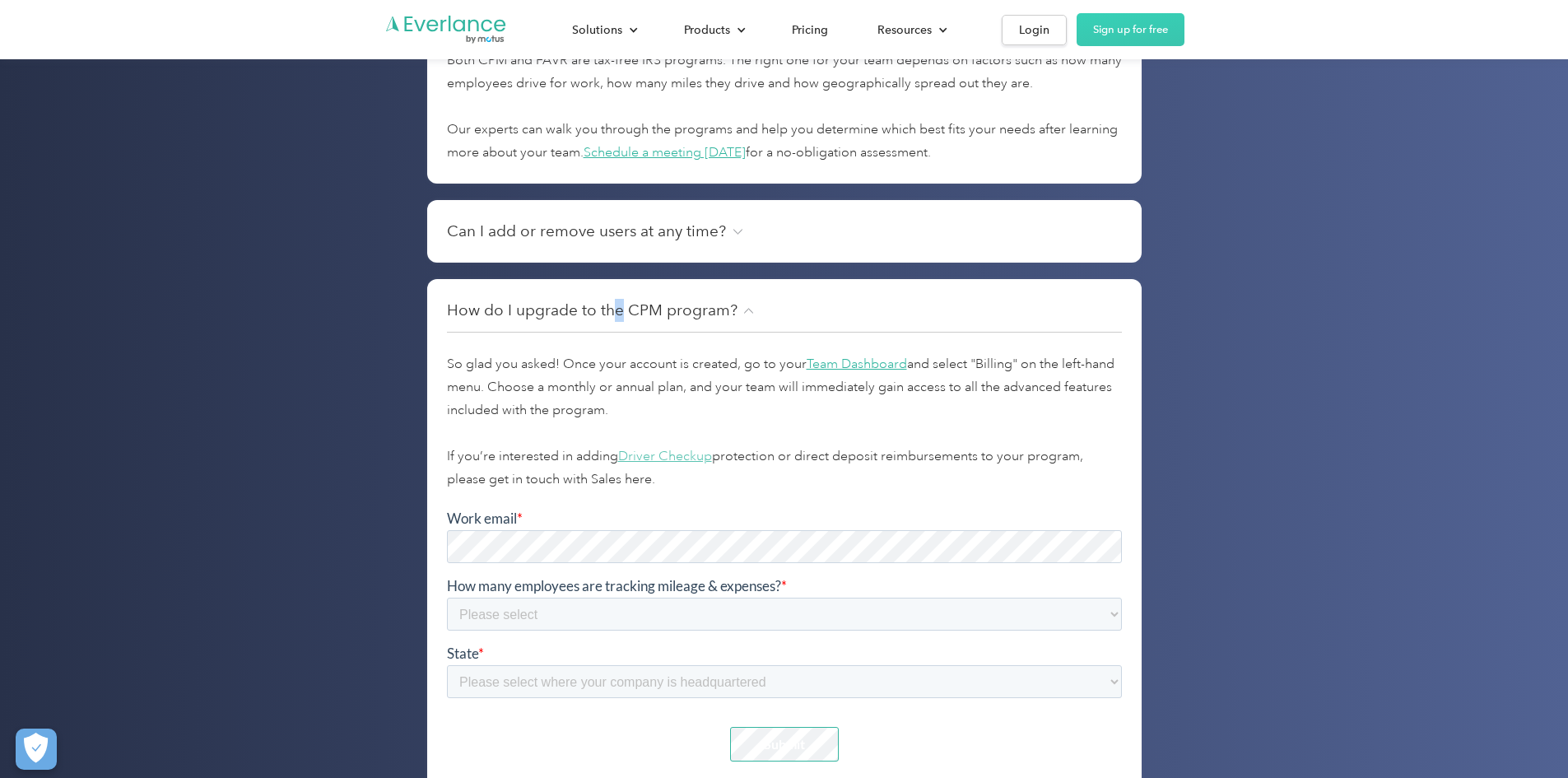
click at [673, 464] on link "Driver Checkup" at bounding box center [665, 455] width 94 height 17
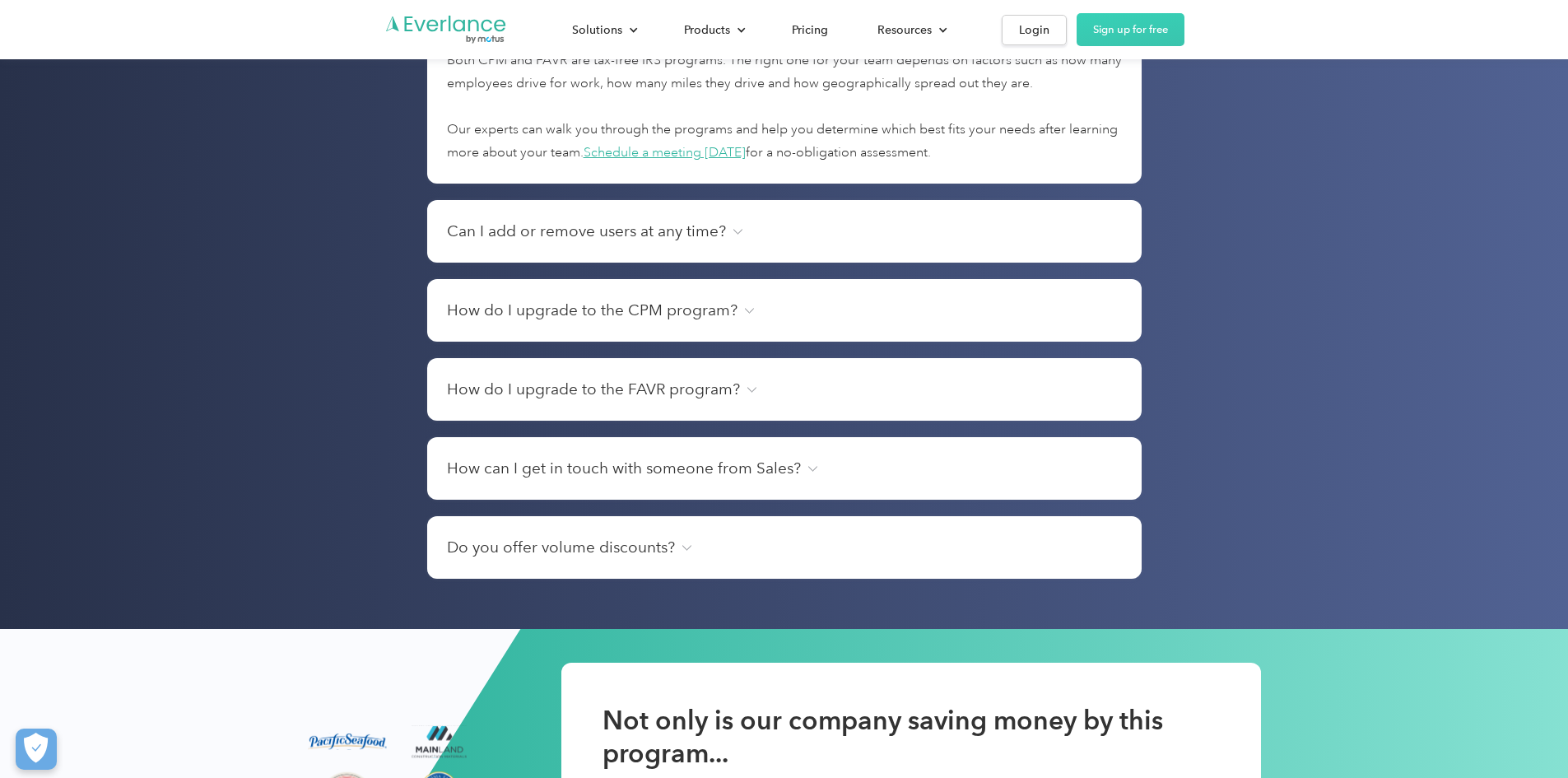
click at [797, 318] on div "How do I upgrade to the CPM program? So glad you asked! Once your account is cr…" at bounding box center [784, 310] width 714 height 62
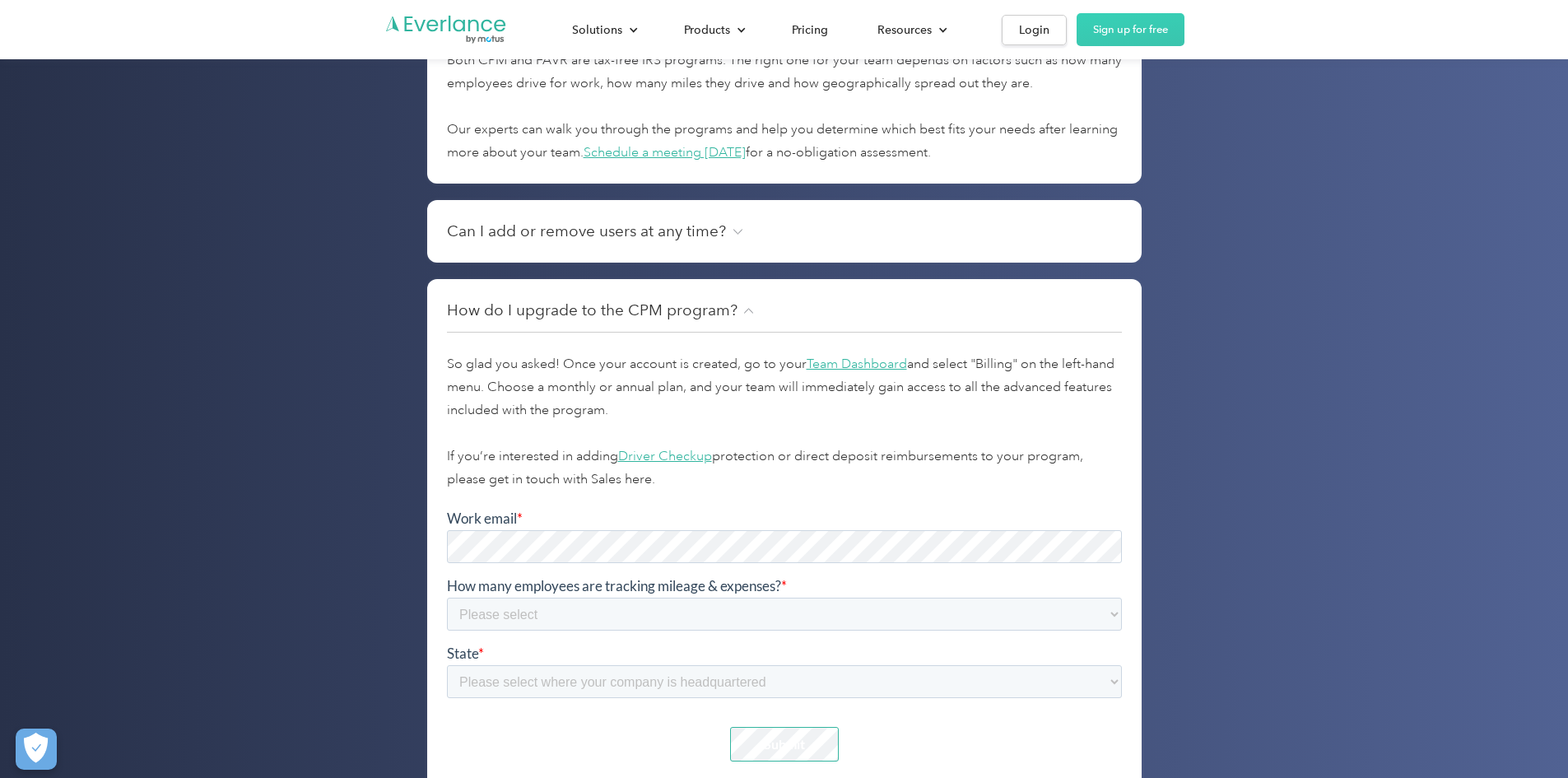
click at [790, 313] on div "How do I upgrade to the CPM program? So glad you asked! Once your account is cr…" at bounding box center [784, 537] width 714 height 516
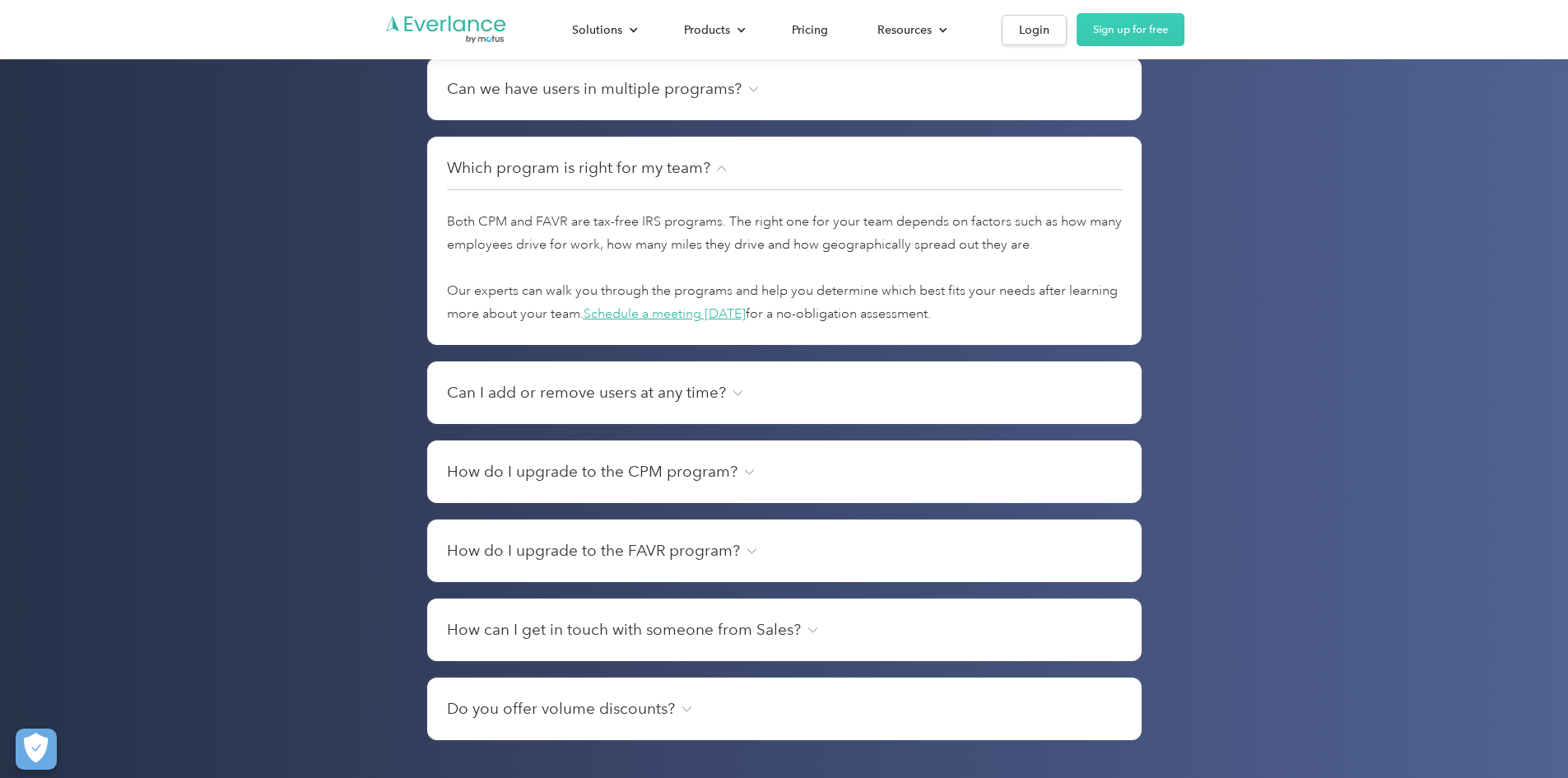
scroll to position [5535, 0]
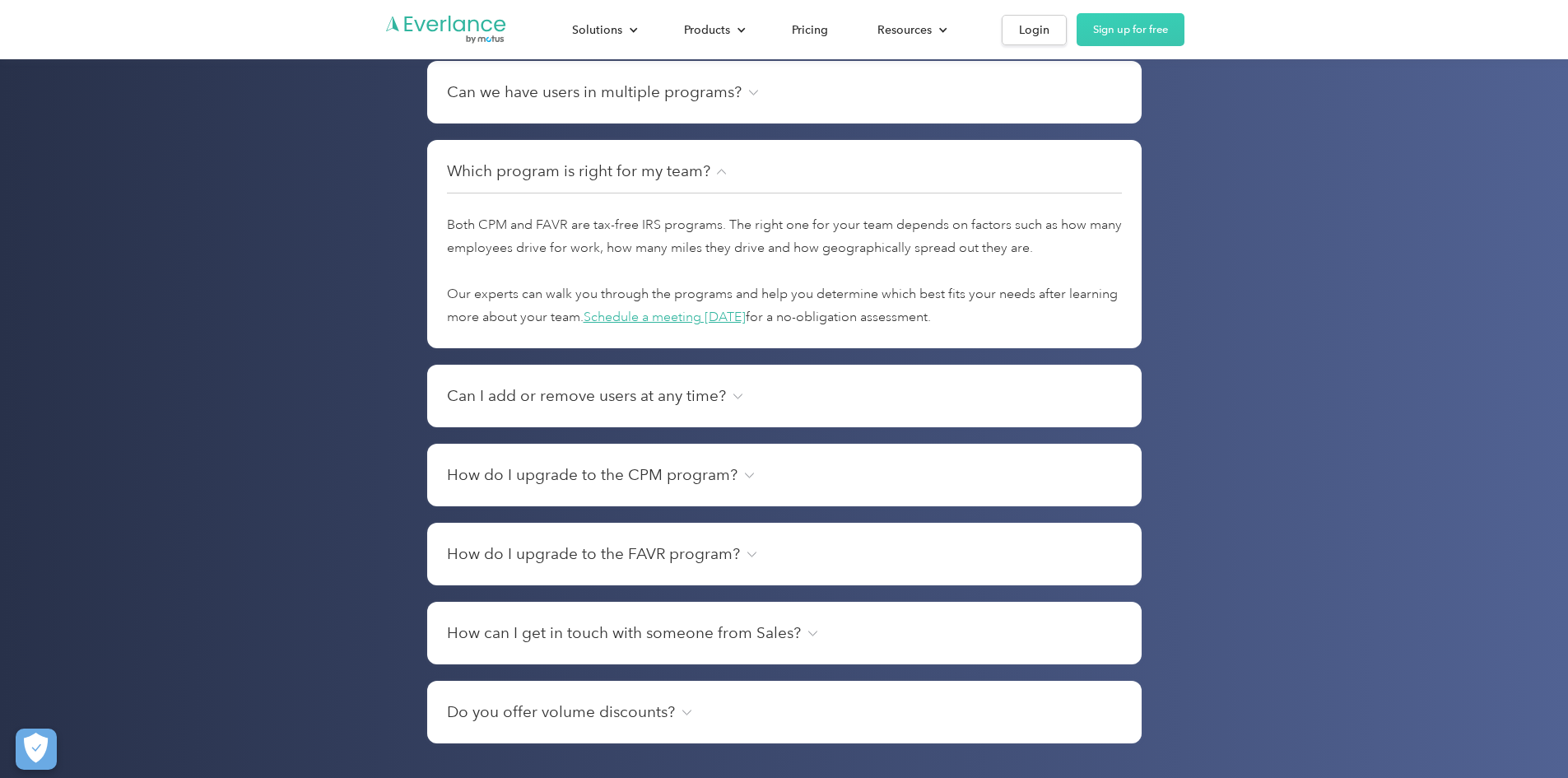
click at [508, 405] on h4 "Can I add or remove users at any time?" at bounding box center [586, 396] width 279 height 23
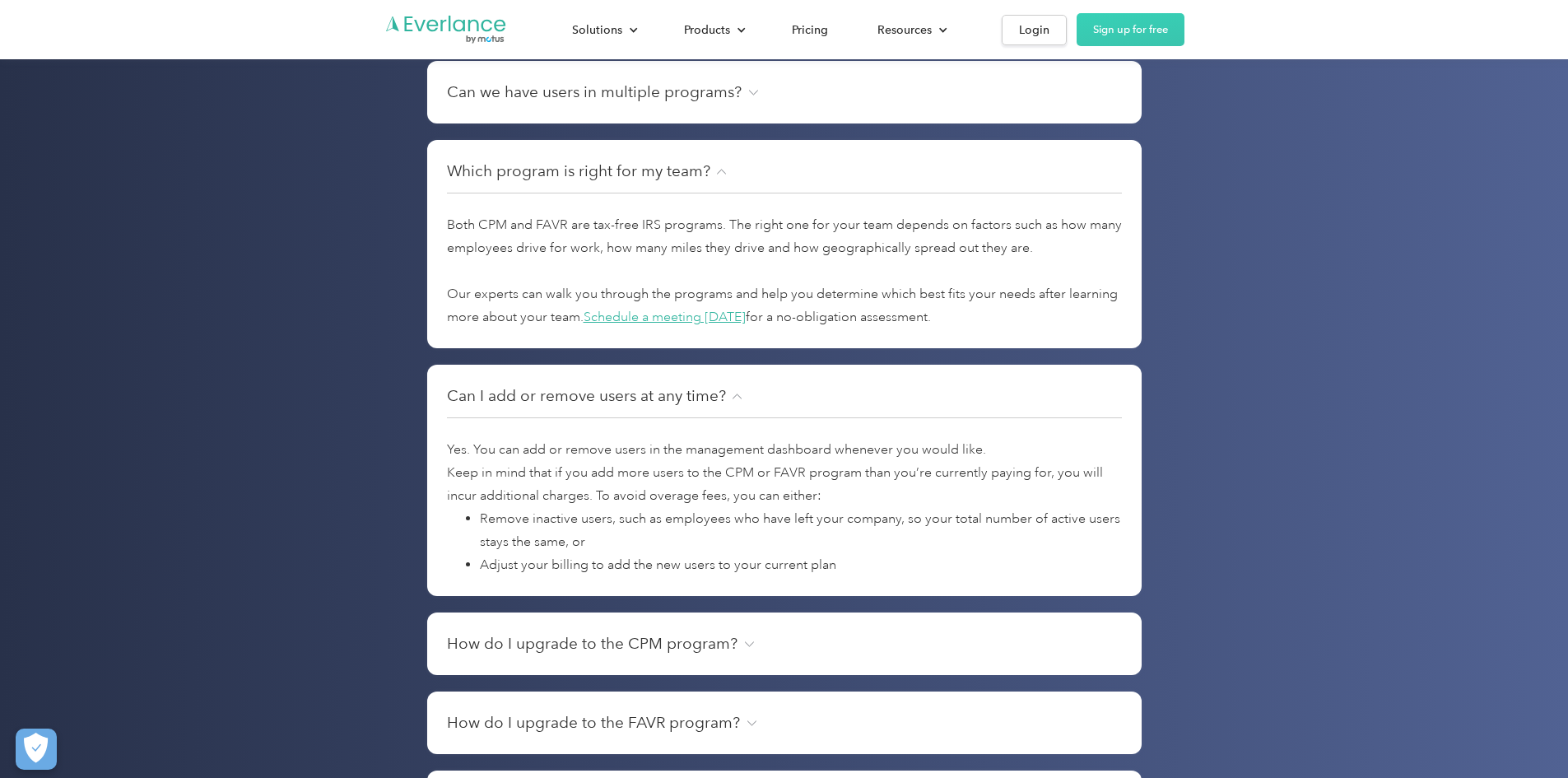
click at [508, 405] on h4 "Can I add or remove users at any time?" at bounding box center [586, 396] width 279 height 23
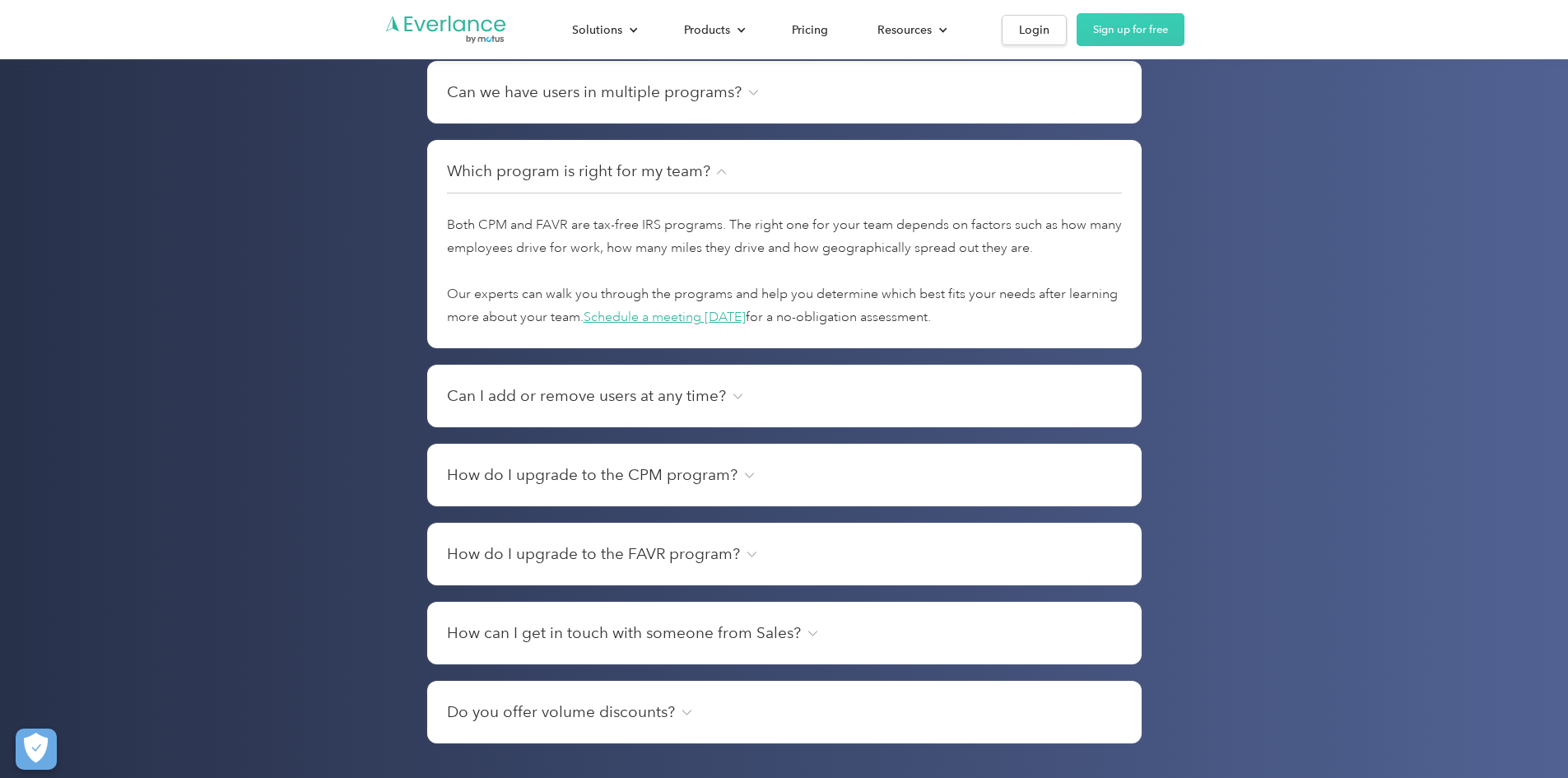
click at [501, 474] on div "How do I upgrade to the CPM program? So glad you asked! Once your account is cr…" at bounding box center [784, 475] width 714 height 62
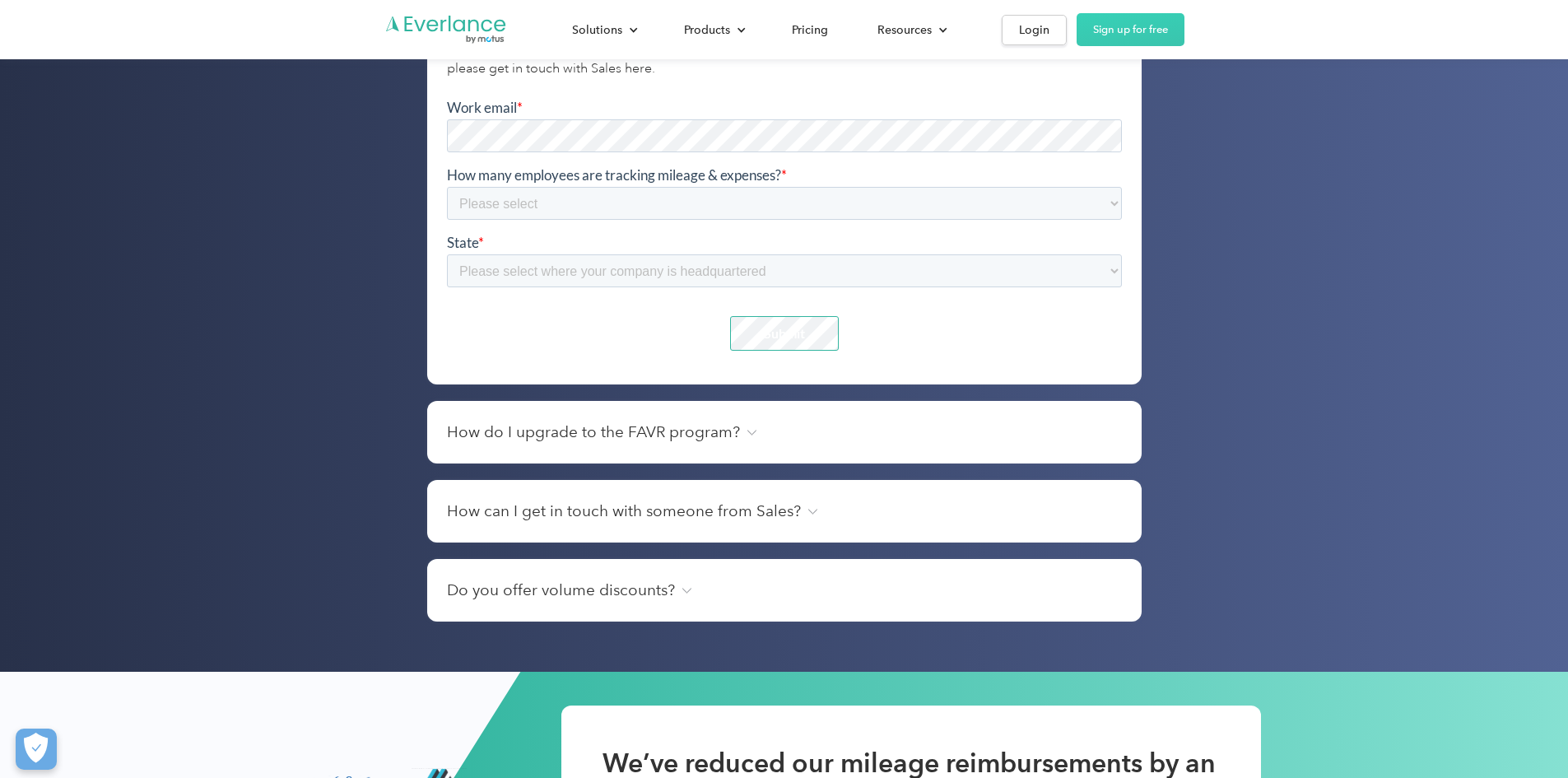
scroll to position [6112, 0]
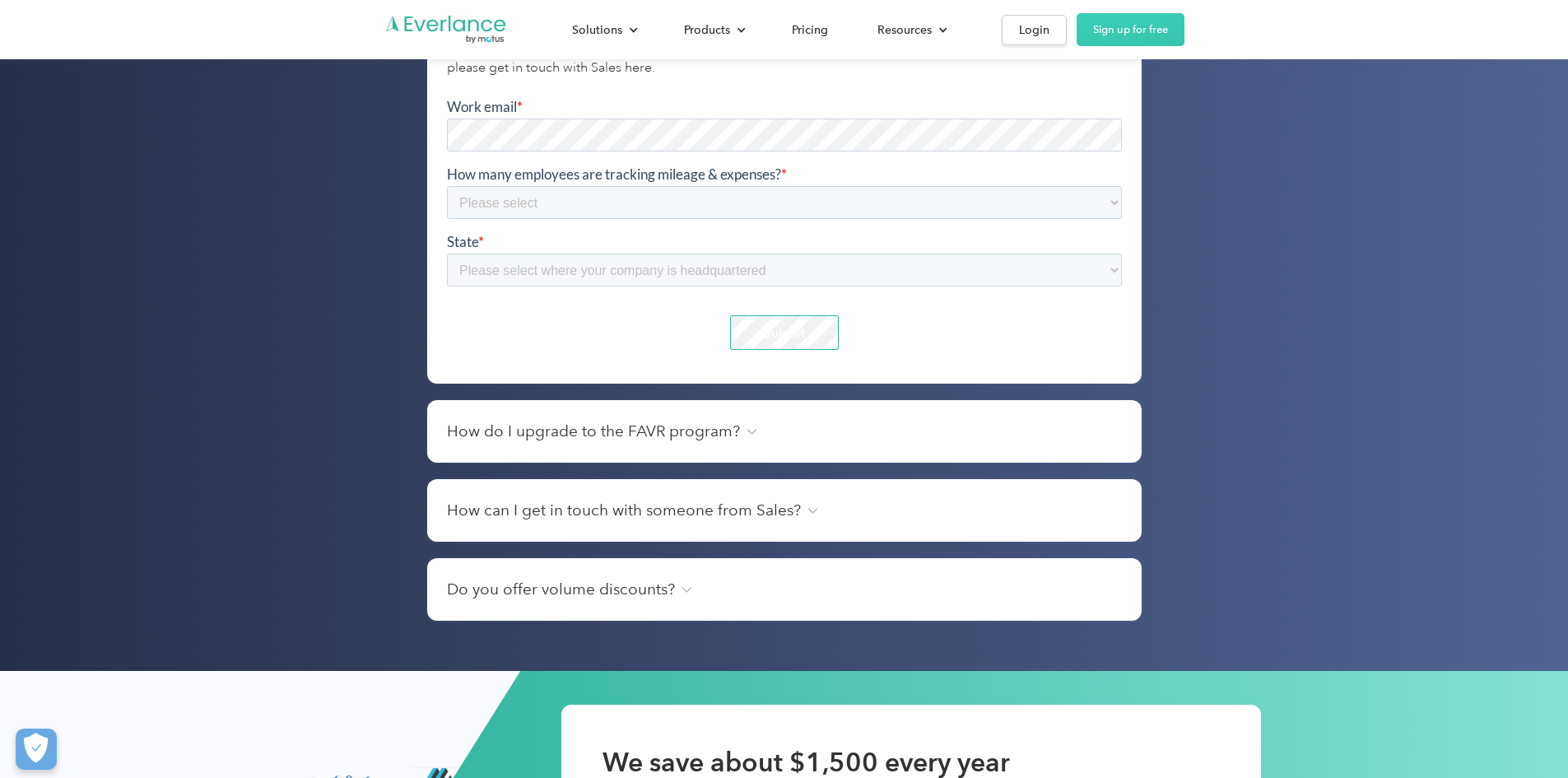
click at [521, 601] on h4 "Do you offer volume discounts?" at bounding box center [561, 589] width 228 height 23
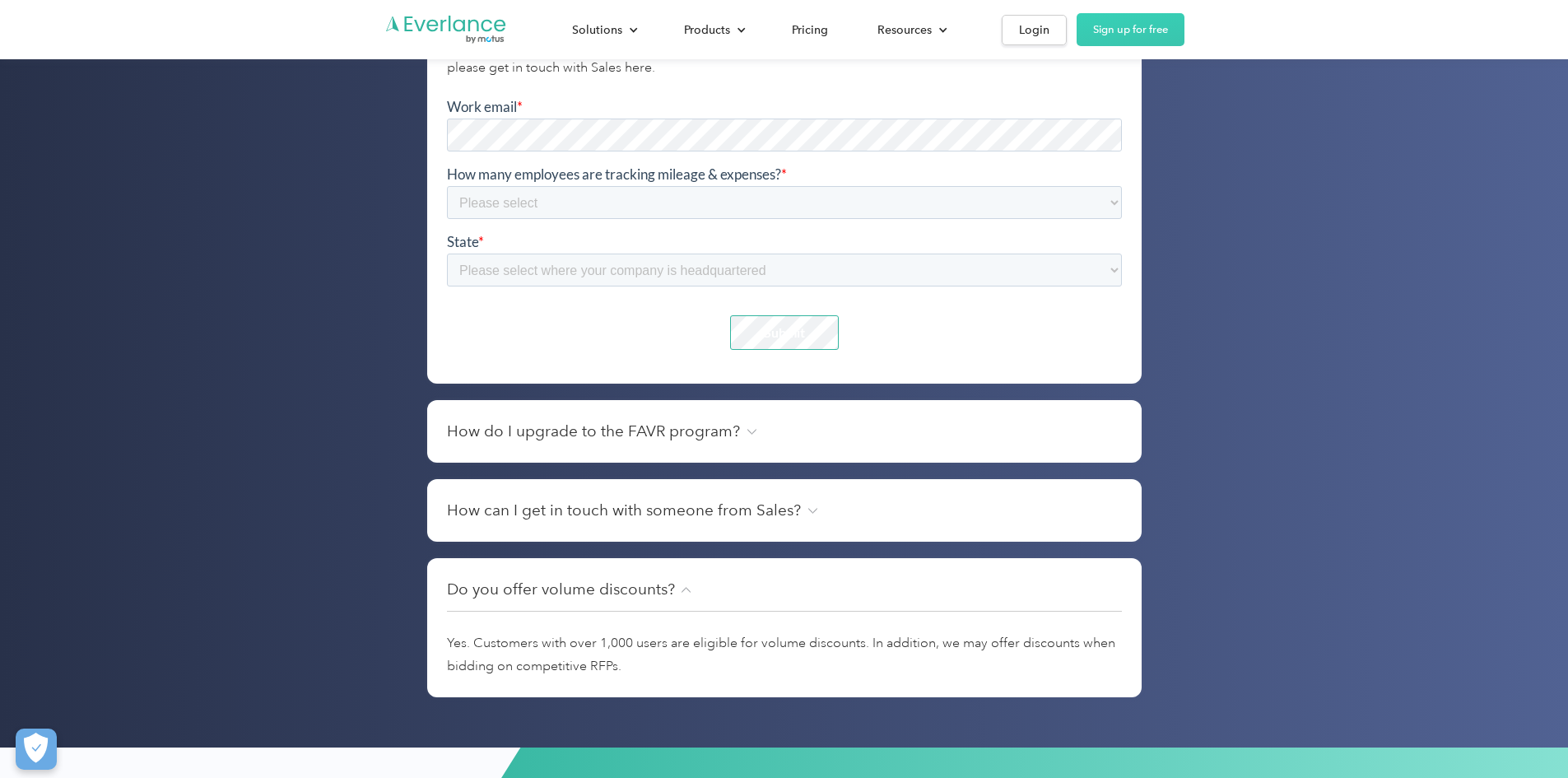
click at [524, 601] on h4 "Do you offer volume discounts?" at bounding box center [561, 589] width 228 height 23
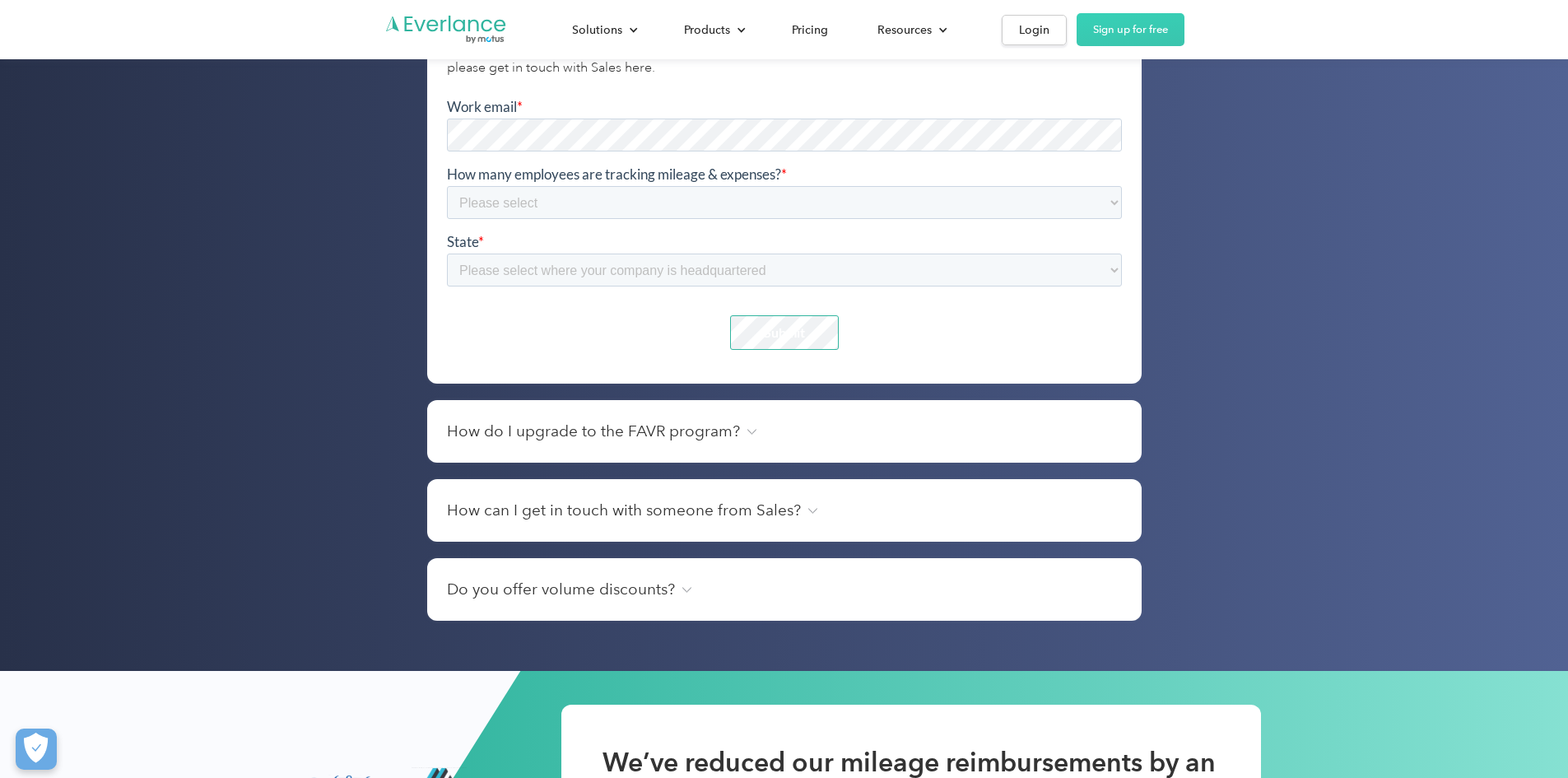
click at [565, 522] on h4 "How can I get in touch with someone from Sales?" at bounding box center [623, 510] width 354 height 23
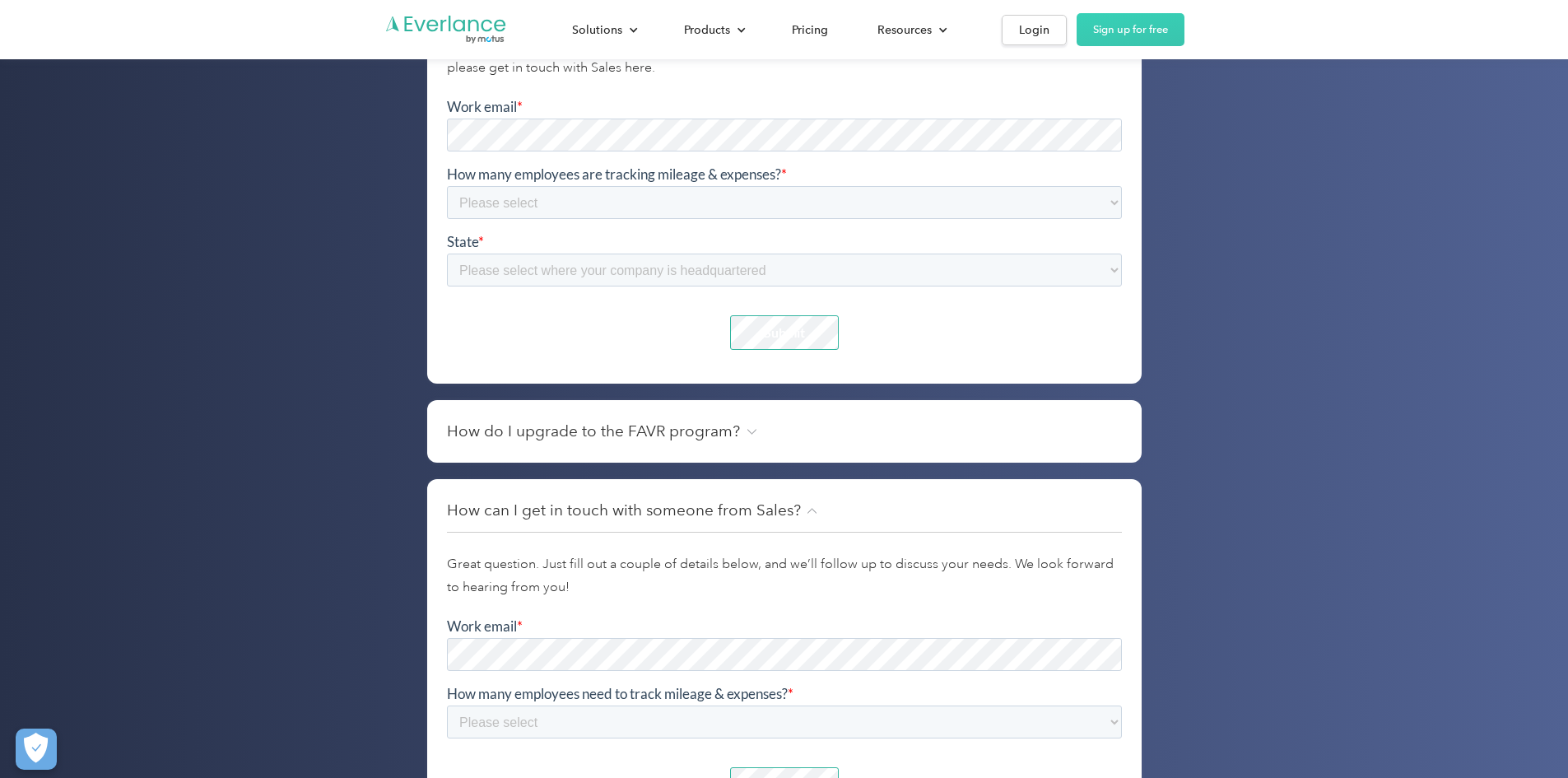
click at [554, 443] on h4 "How do I upgrade to the FAVR program?" at bounding box center [593, 432] width 293 height 23
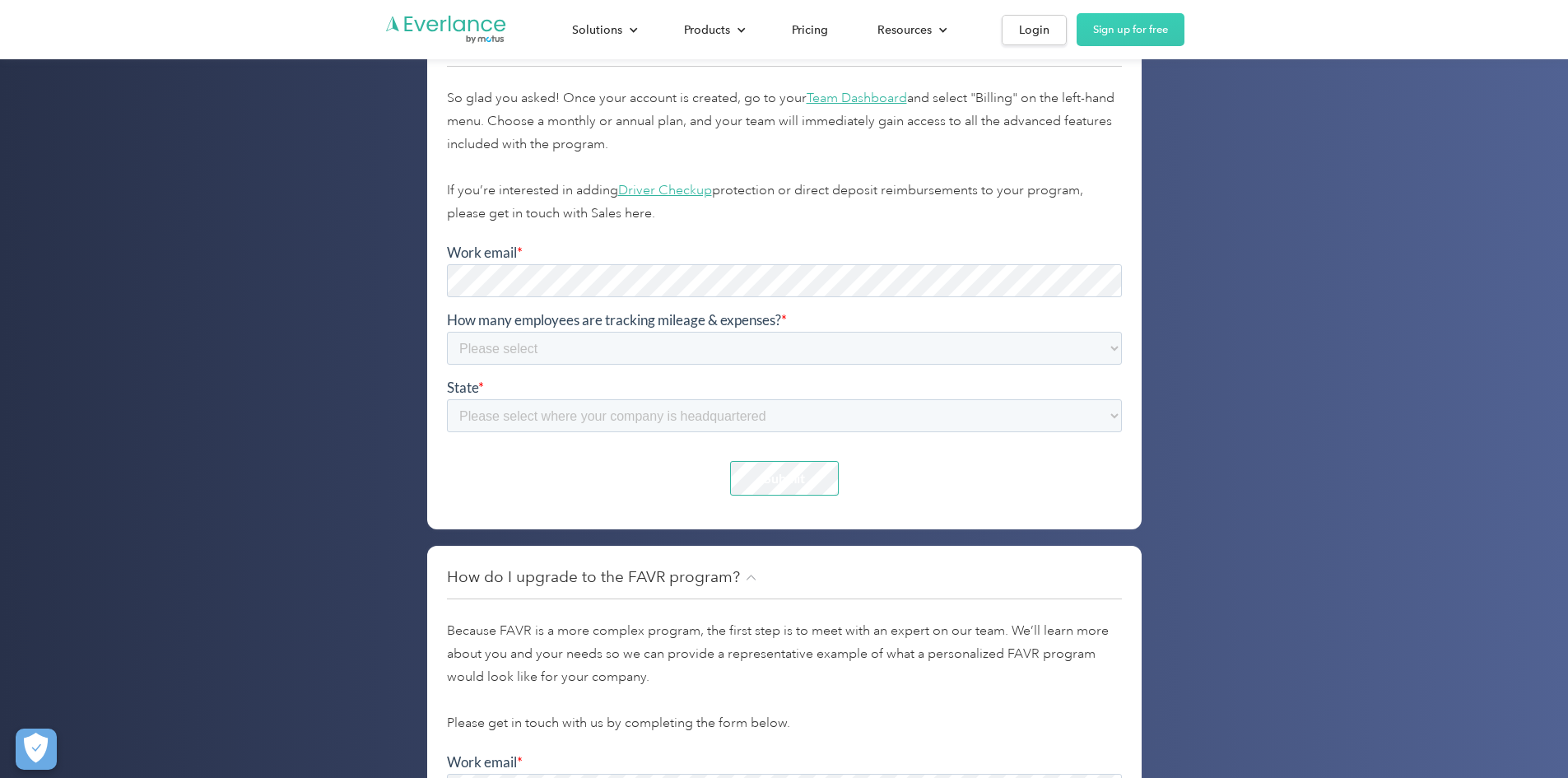
drag, startPoint x: 54, startPoint y: 351, endPoint x: 62, endPoint y: 345, distance: 10.0
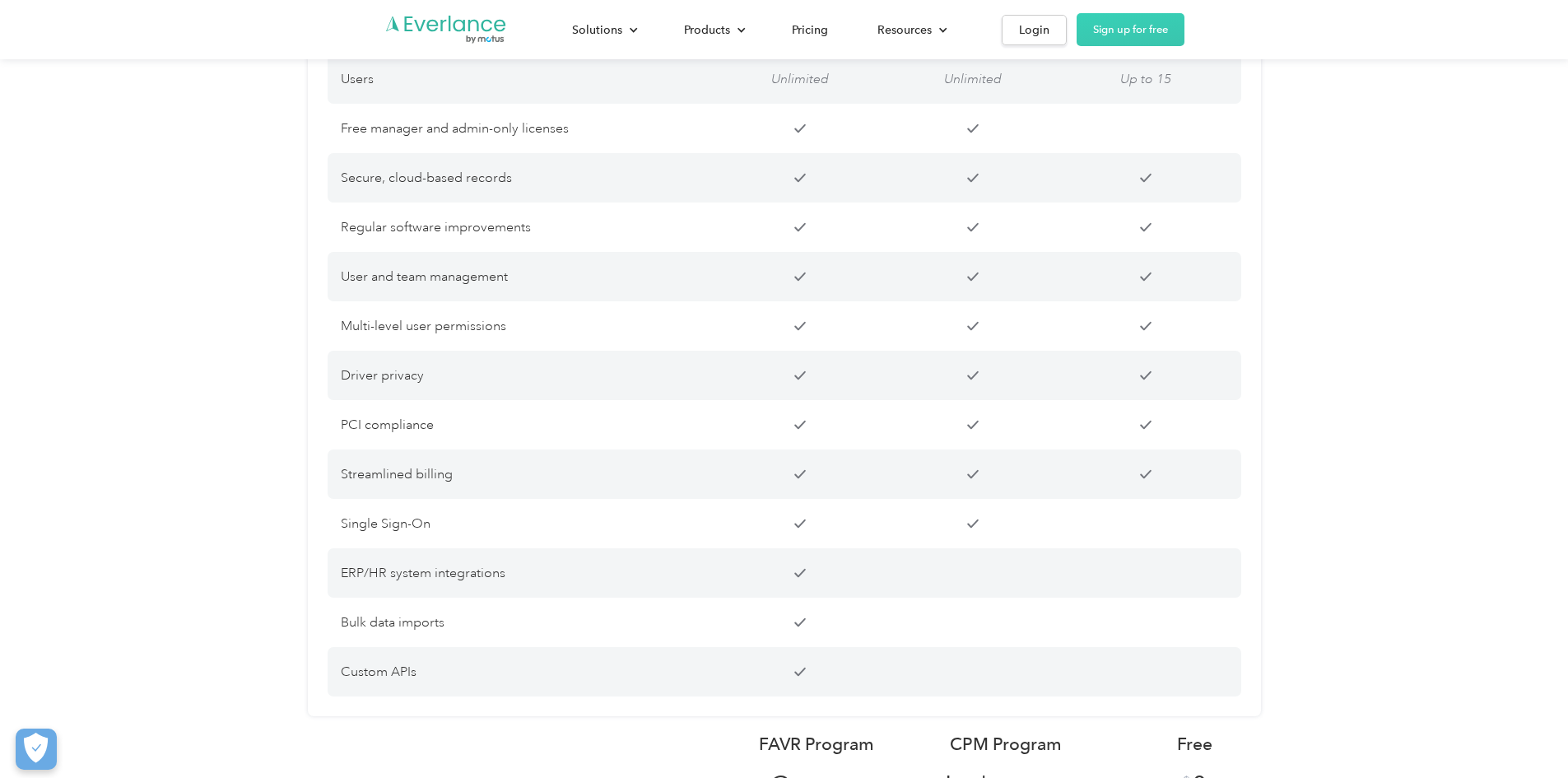
scroll to position [4377, 0]
drag, startPoint x: 641, startPoint y: 82, endPoint x: 677, endPoint y: 50, distance: 48.2
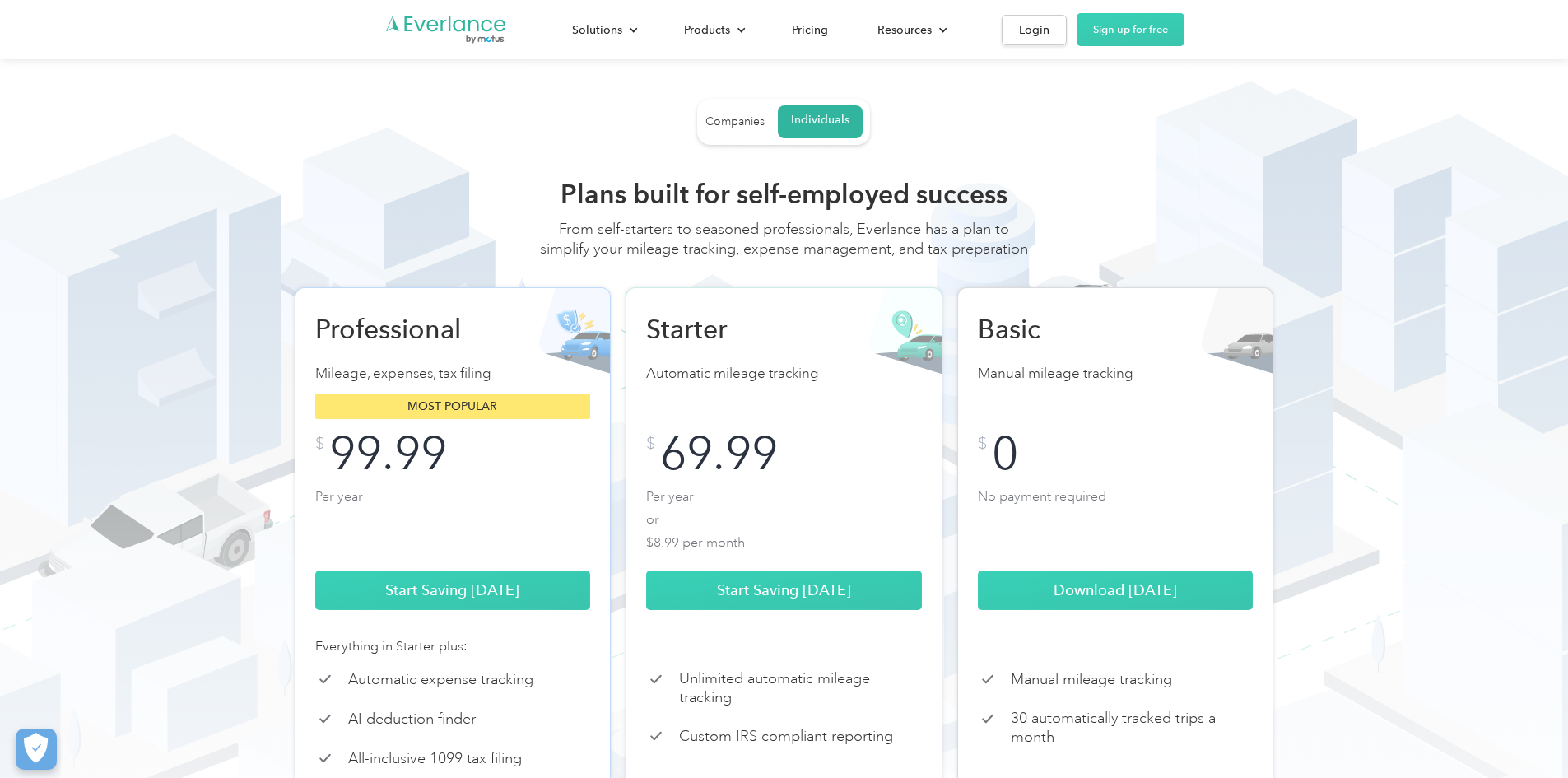
scroll to position [680, 0]
